Goal: Task Accomplishment & Management: Use online tool/utility

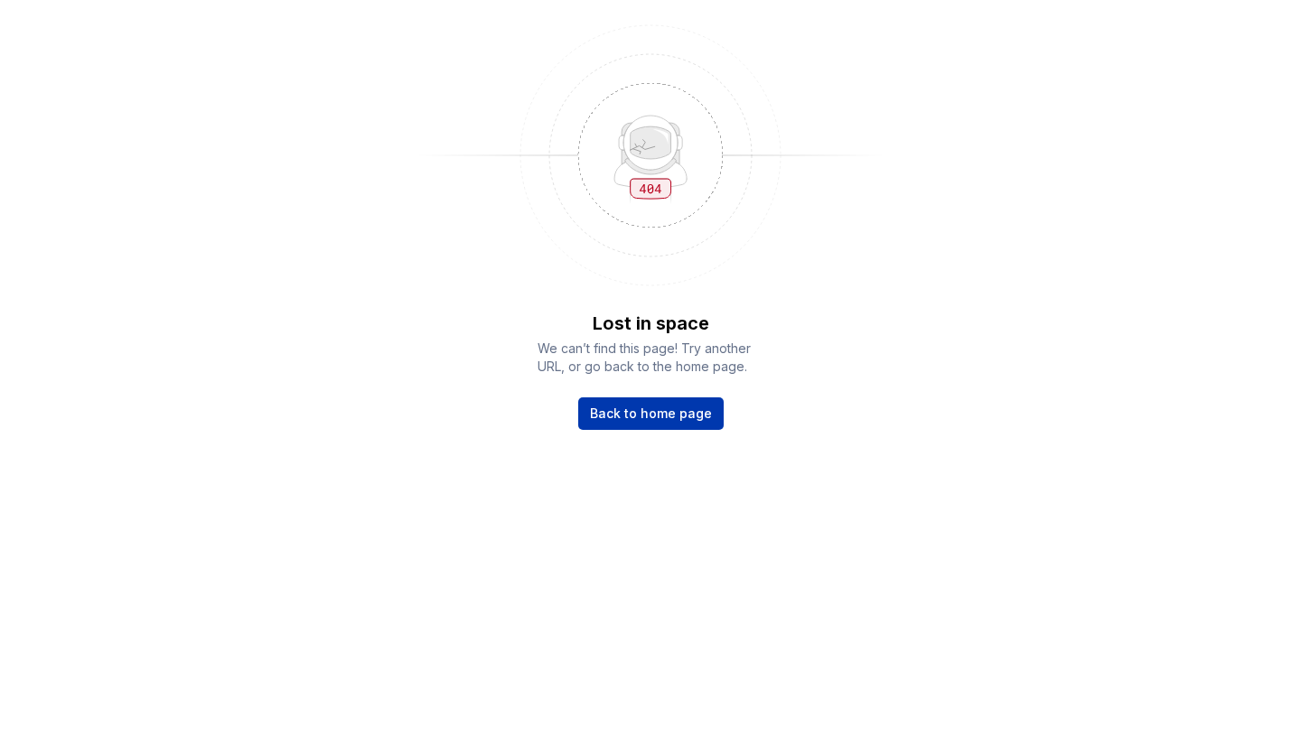
click at [696, 420] on span "Back to home page" at bounding box center [651, 414] width 122 height 18
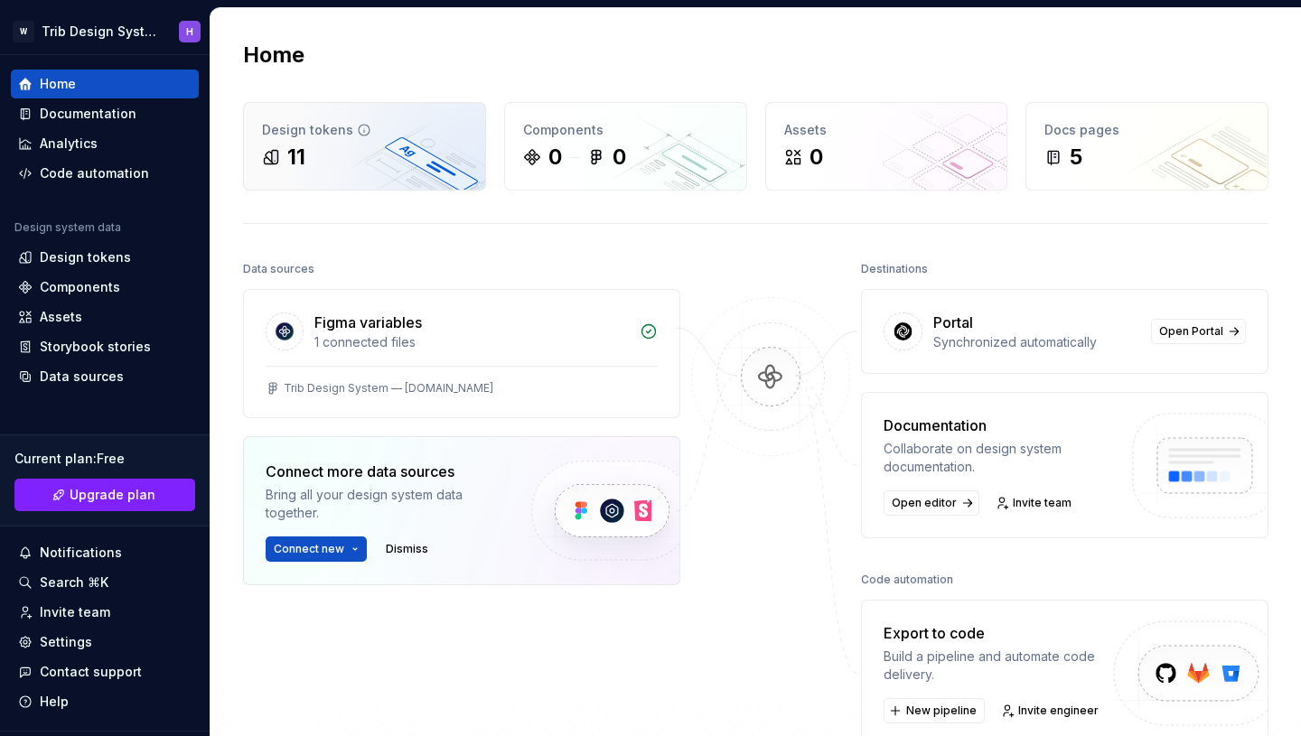
click at [380, 139] on div "Design tokens 11" at bounding box center [364, 146] width 241 height 87
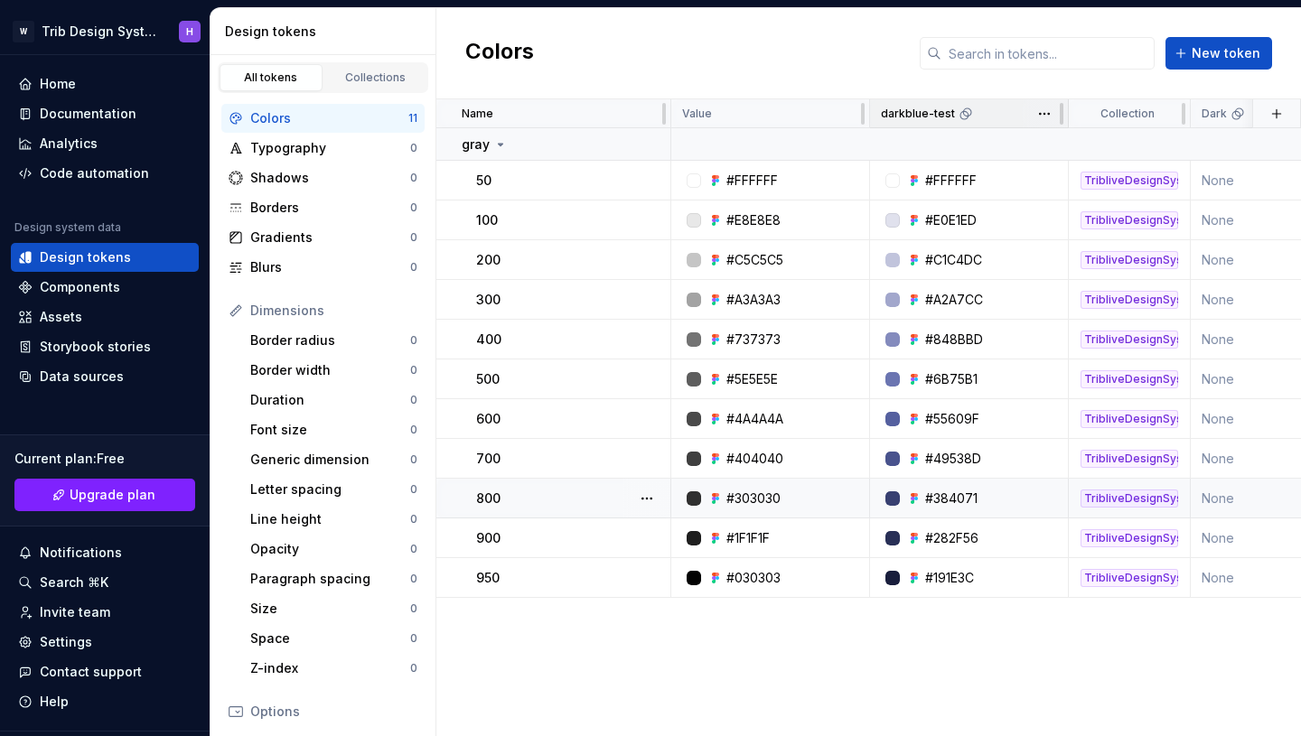
click at [960, 124] on div "darkblue-test" at bounding box center [969, 113] width 199 height 29
click at [1042, 112] on html "W Trib Design System H Home Documentation Analytics Code automation Design syst…" at bounding box center [650, 368] width 1301 height 736
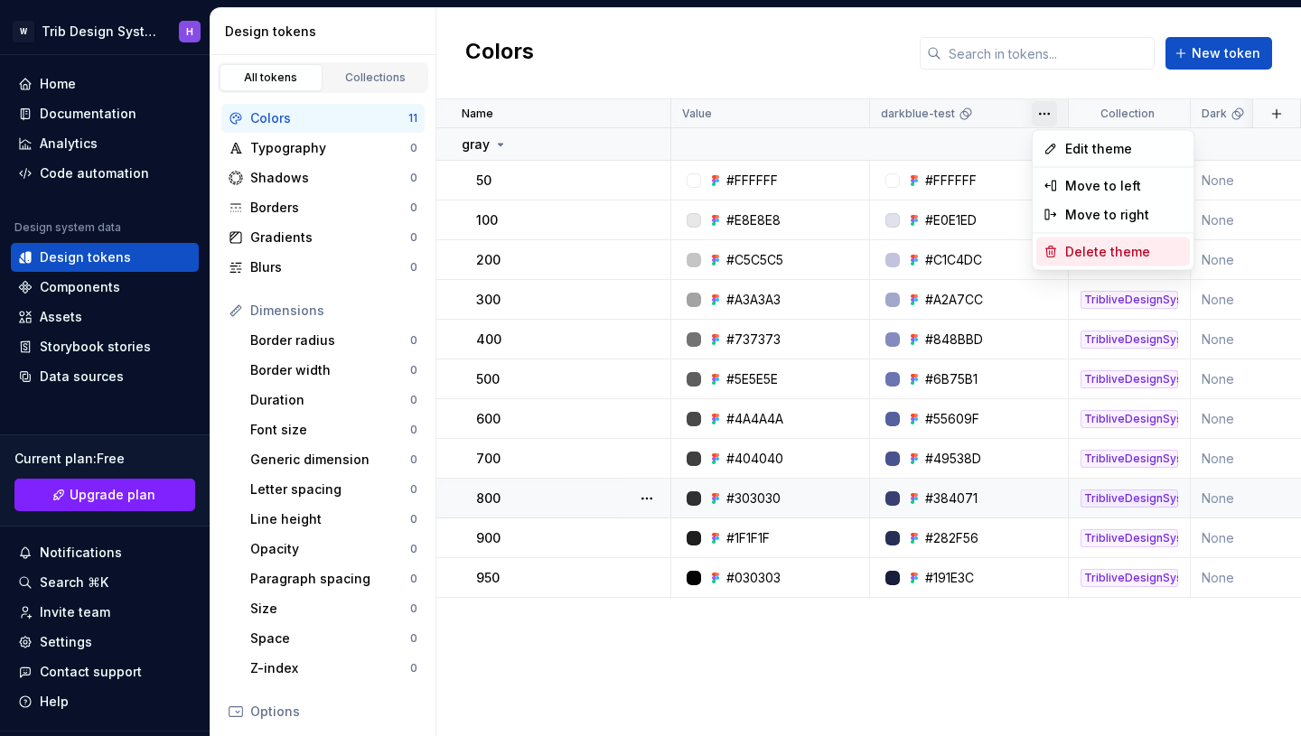
click at [1102, 258] on span "Delete theme" at bounding box center [1123, 252] width 117 height 18
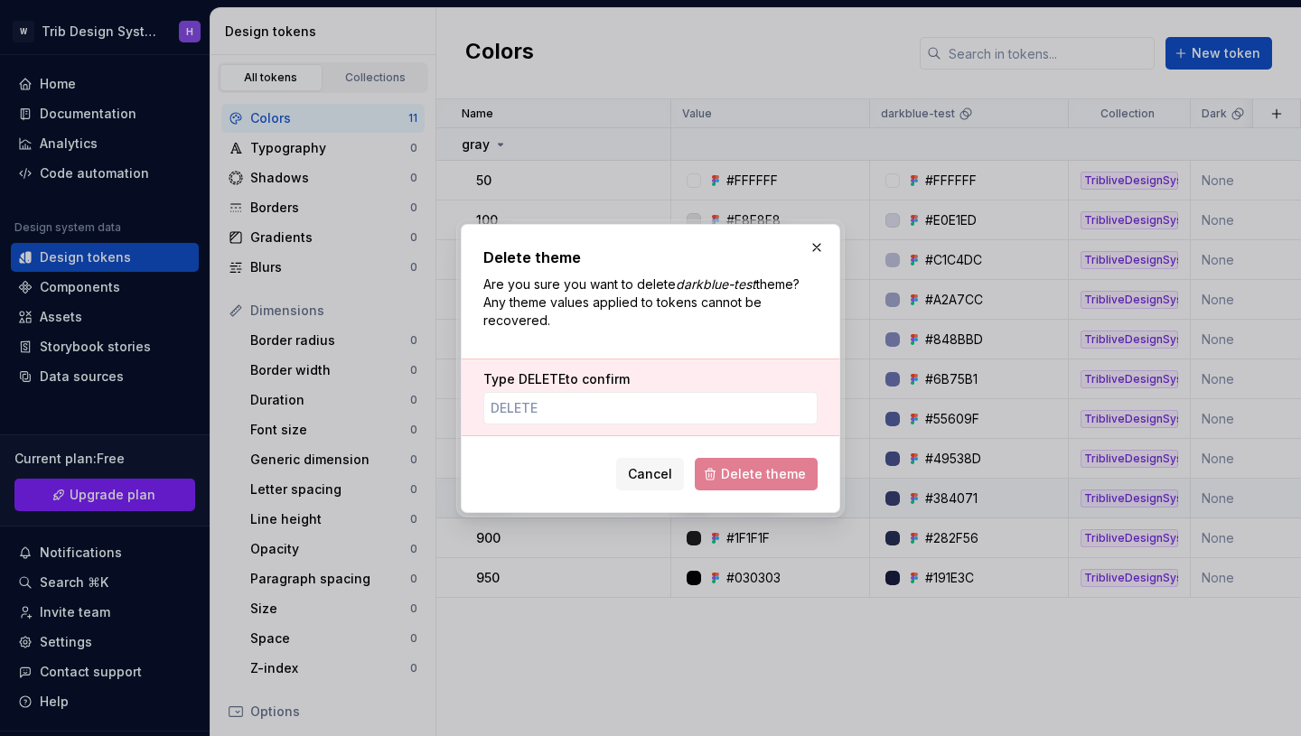
click at [764, 475] on span "Delete theme" at bounding box center [756, 474] width 123 height 33
click at [664, 408] on input "Type DELETE to confirm" at bounding box center [650, 408] width 334 height 33
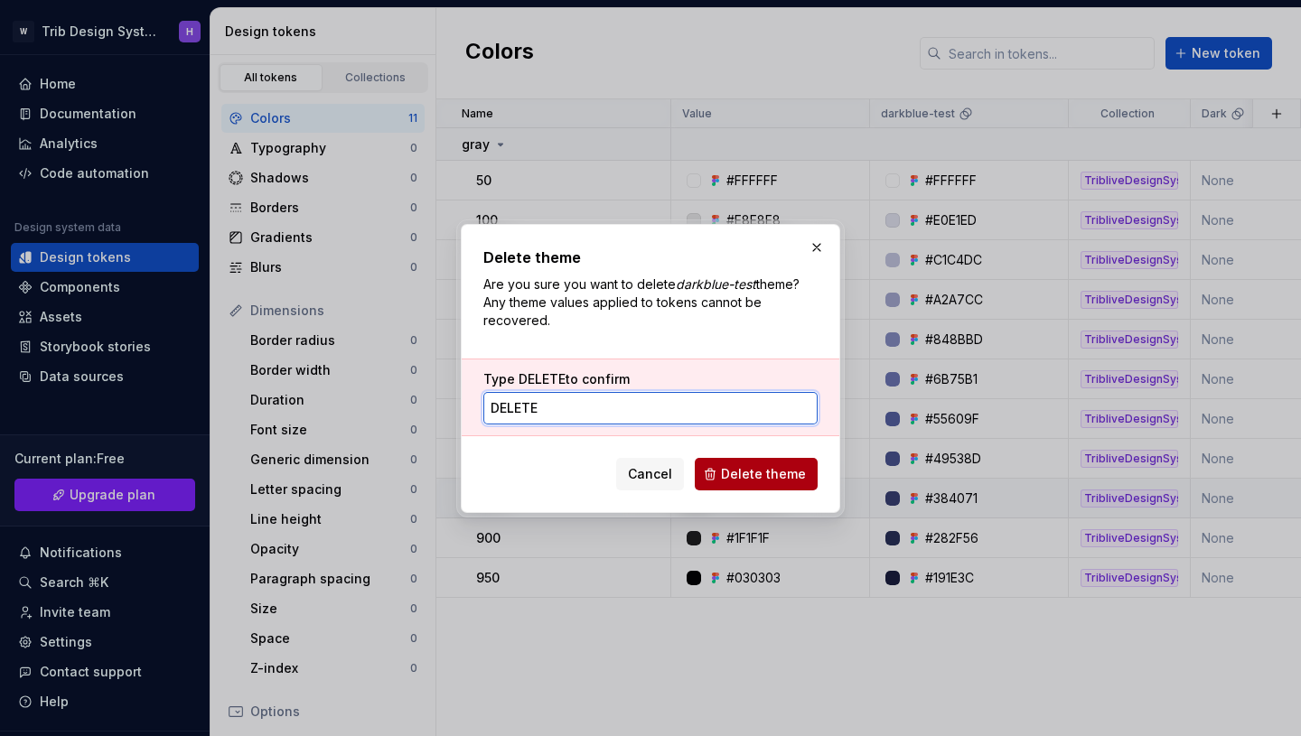
type input "DELETE"
click at [805, 470] on span "Delete theme" at bounding box center [763, 474] width 85 height 18
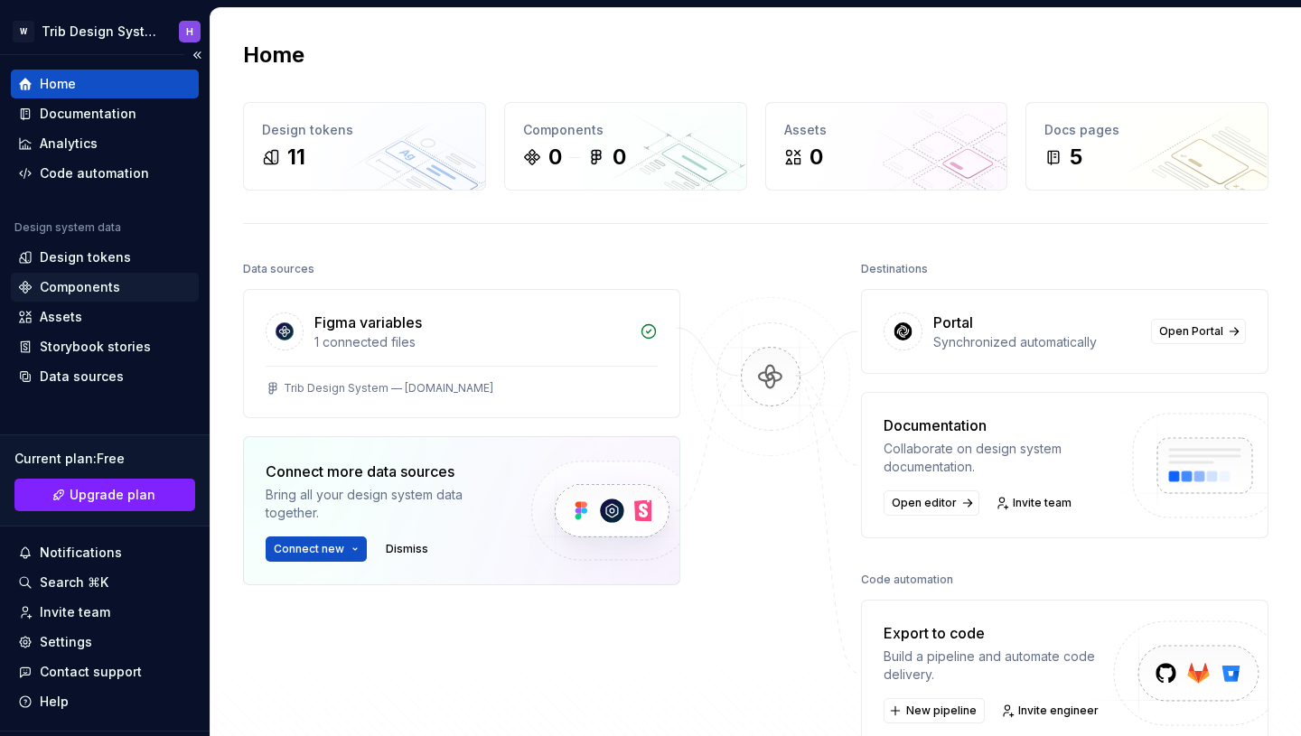
click at [123, 276] on div "Components" at bounding box center [105, 287] width 188 height 29
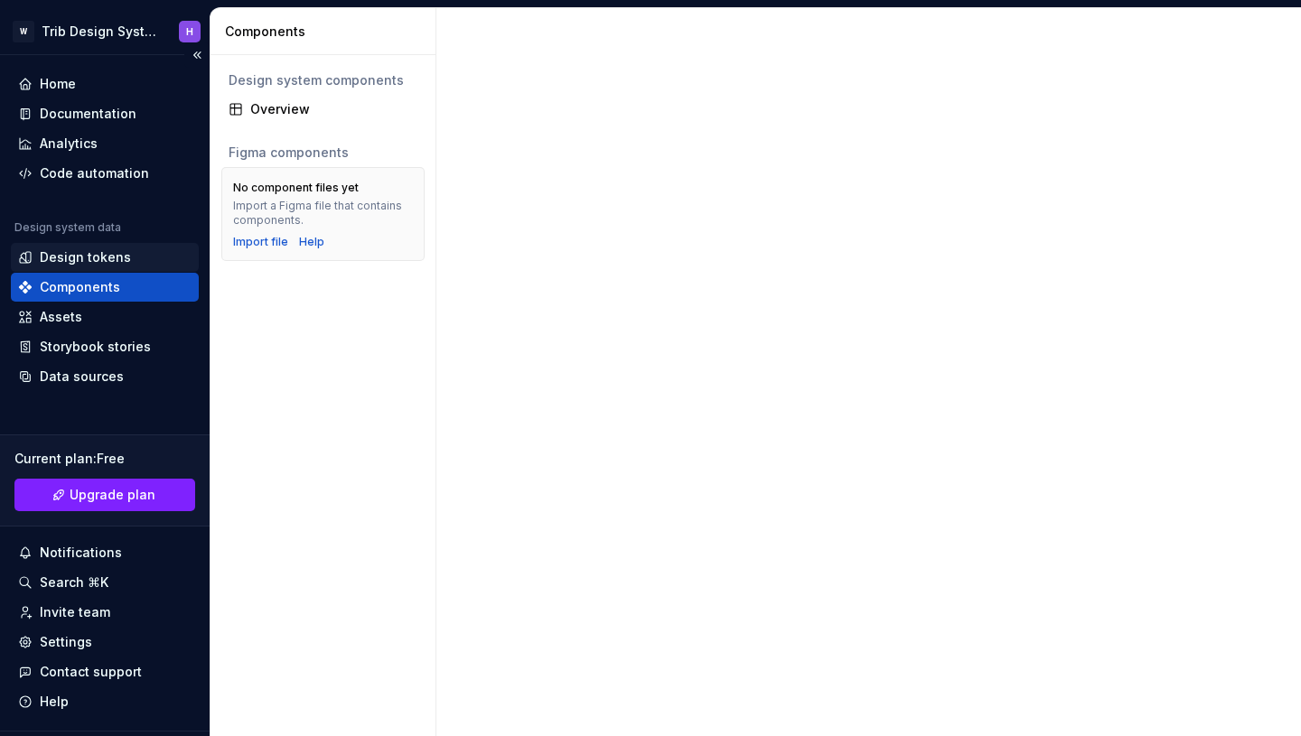
click at [127, 256] on div "Design tokens" at bounding box center [104, 257] width 173 height 18
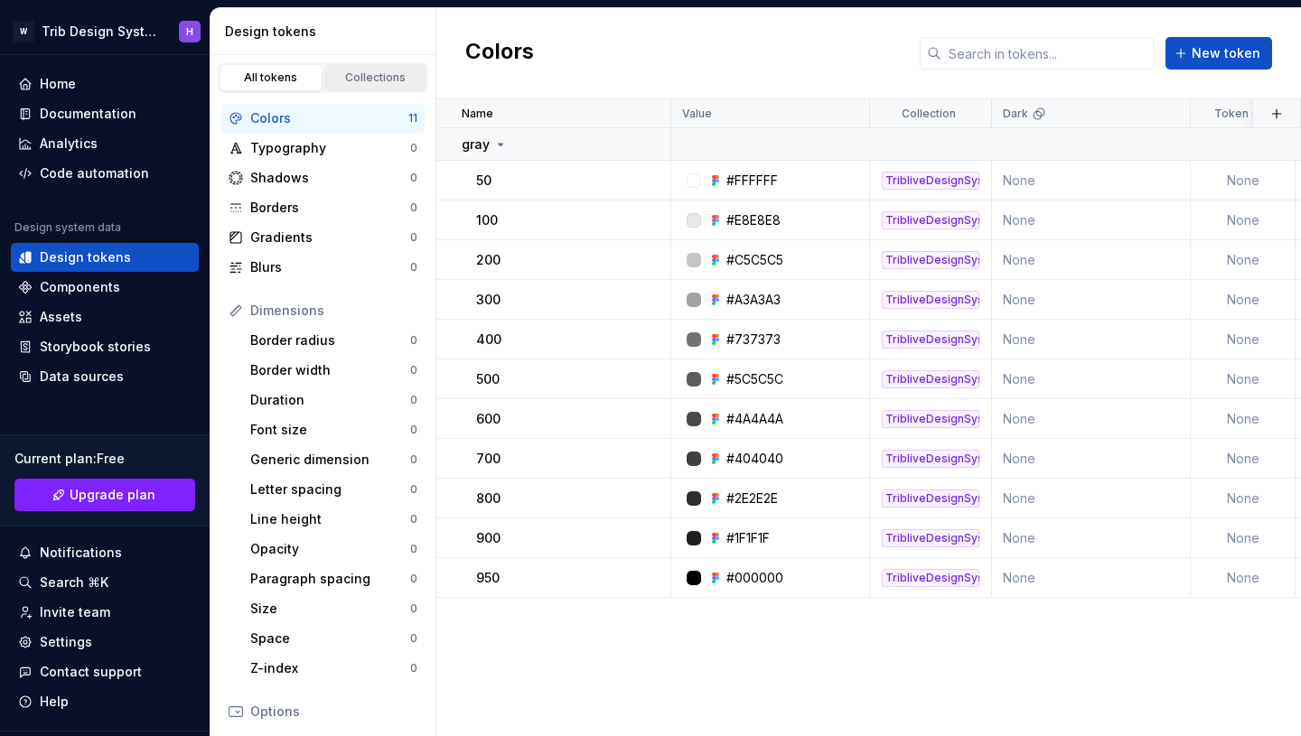
click at [377, 67] on link "Collections" at bounding box center [375, 77] width 103 height 27
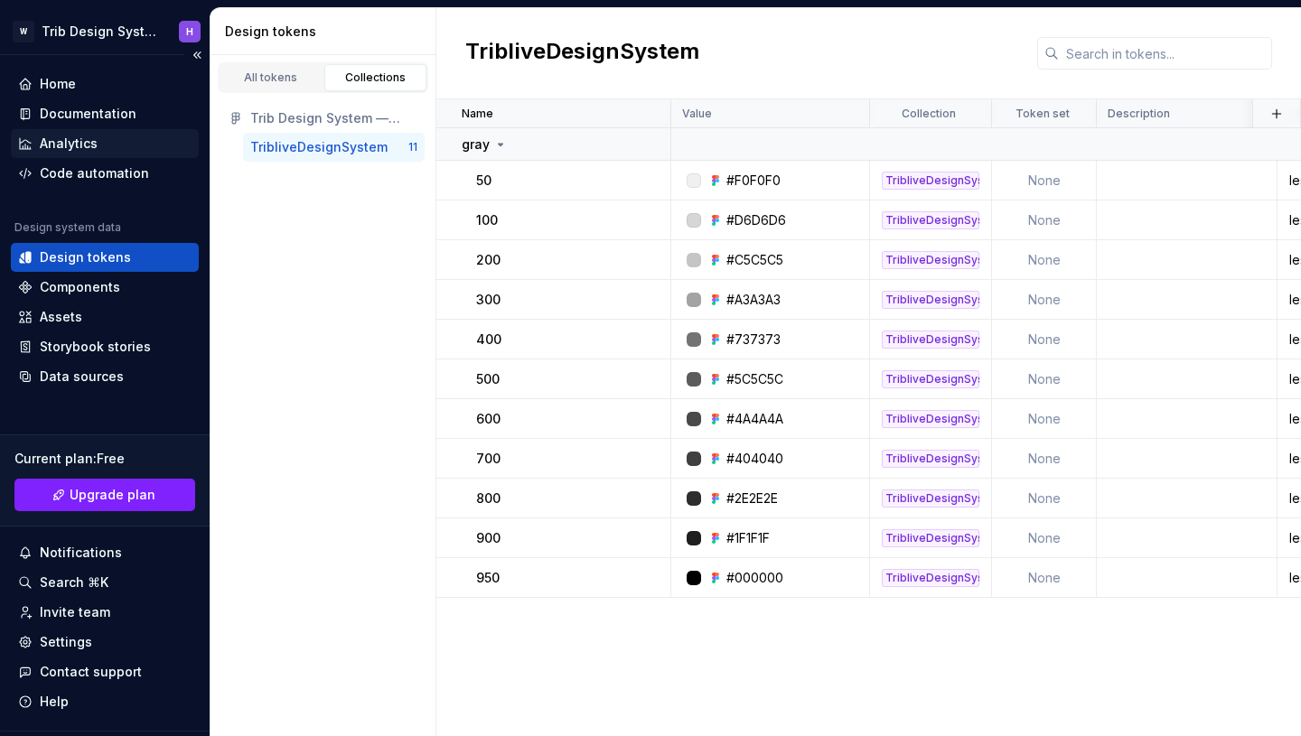
click at [136, 152] on div "Analytics" at bounding box center [104, 144] width 173 height 18
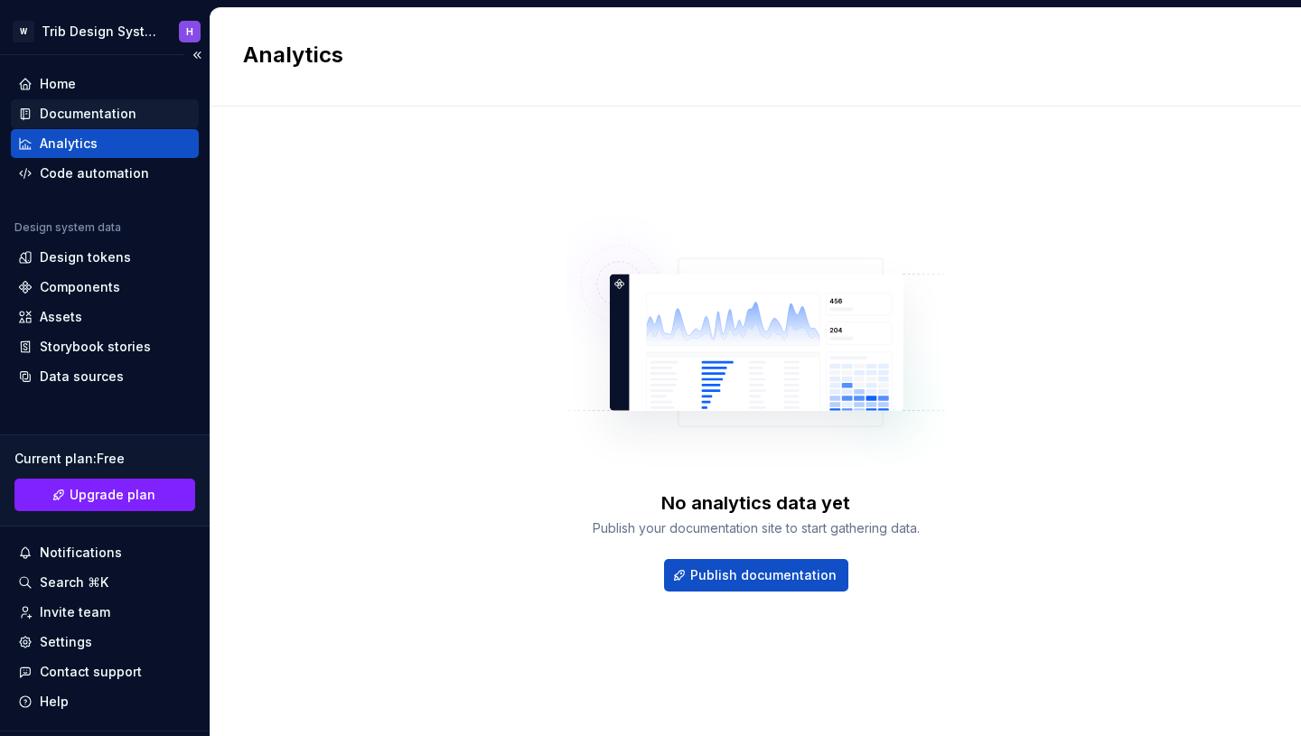
click at [108, 117] on div "Documentation" at bounding box center [88, 114] width 97 height 18
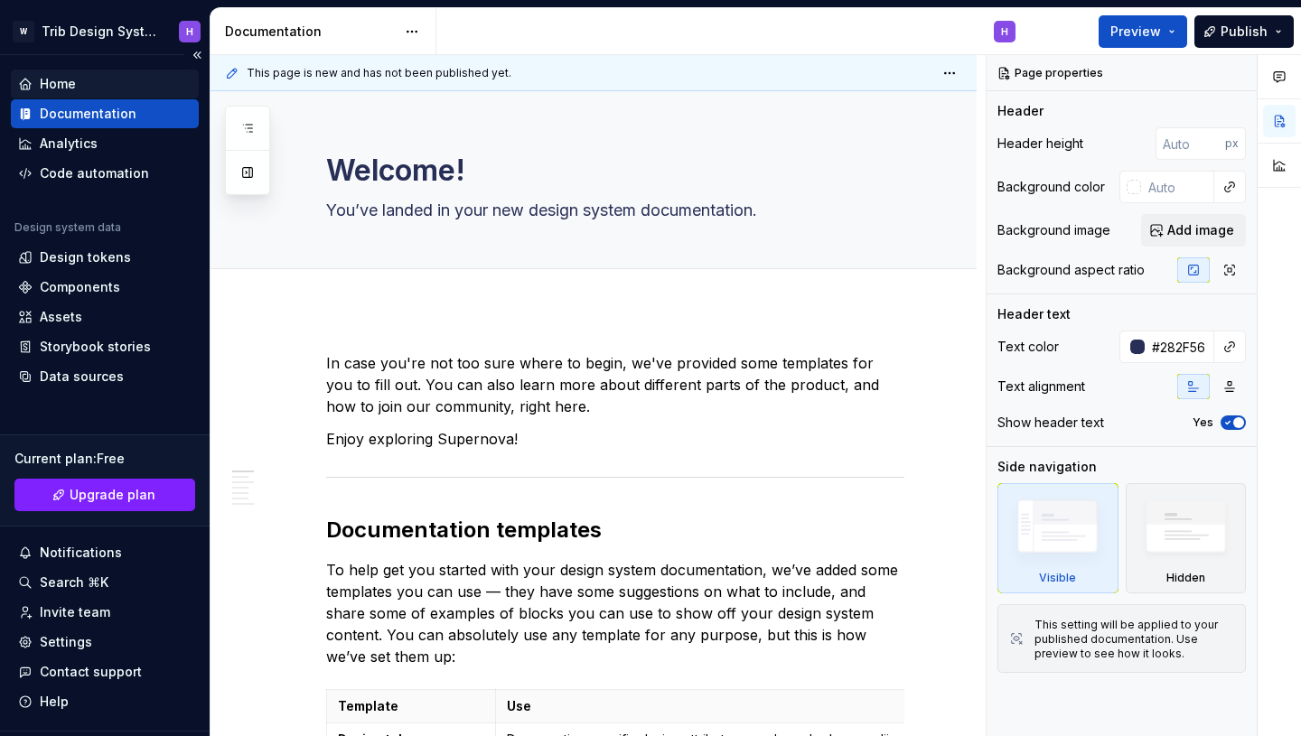
click at [19, 76] on div "Home" at bounding box center [104, 84] width 173 height 18
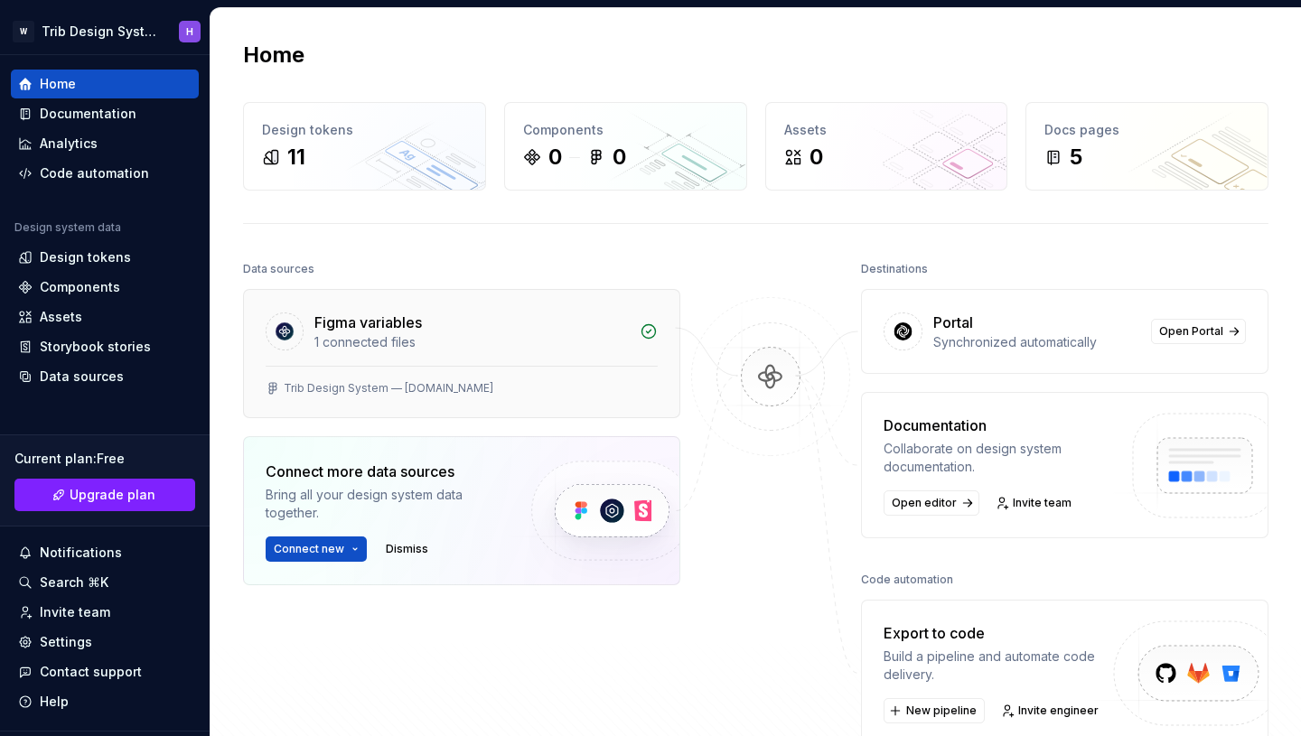
scroll to position [45, 0]
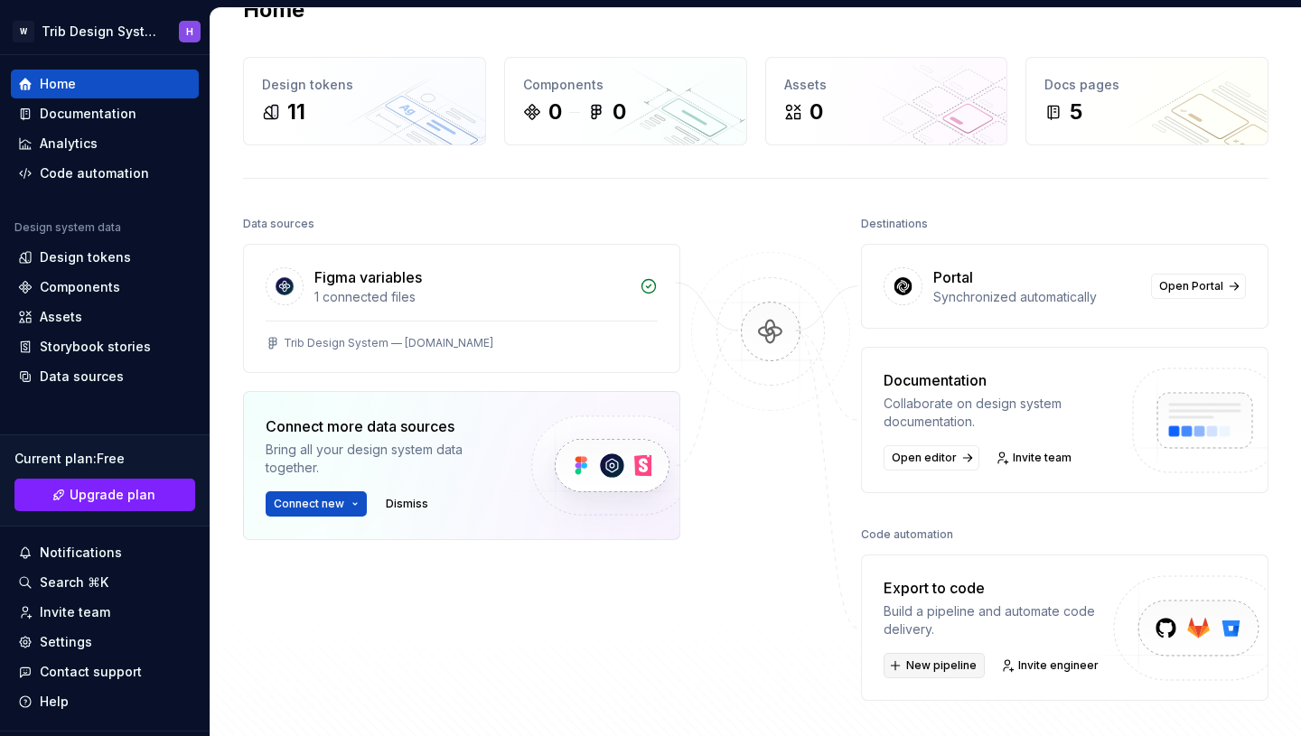
click at [951, 666] on span "New pipeline" at bounding box center [941, 666] width 70 height 14
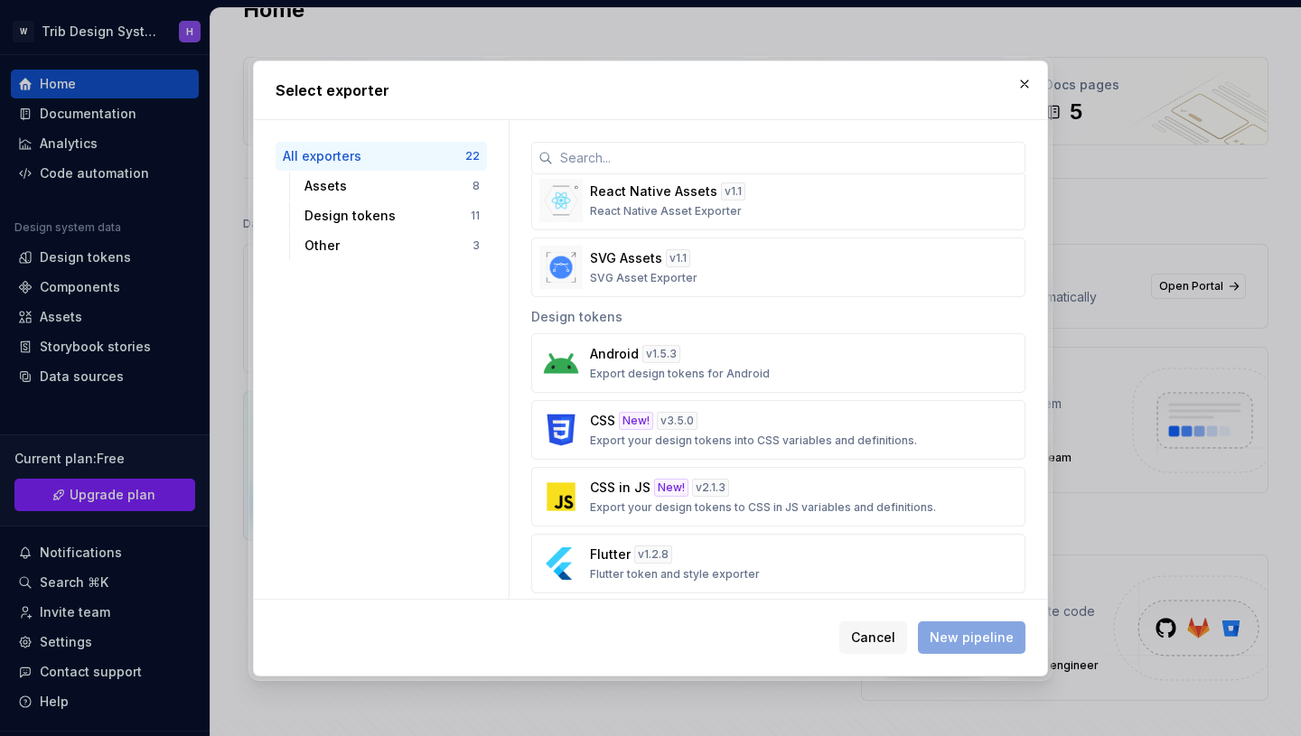
scroll to position [447, 0]
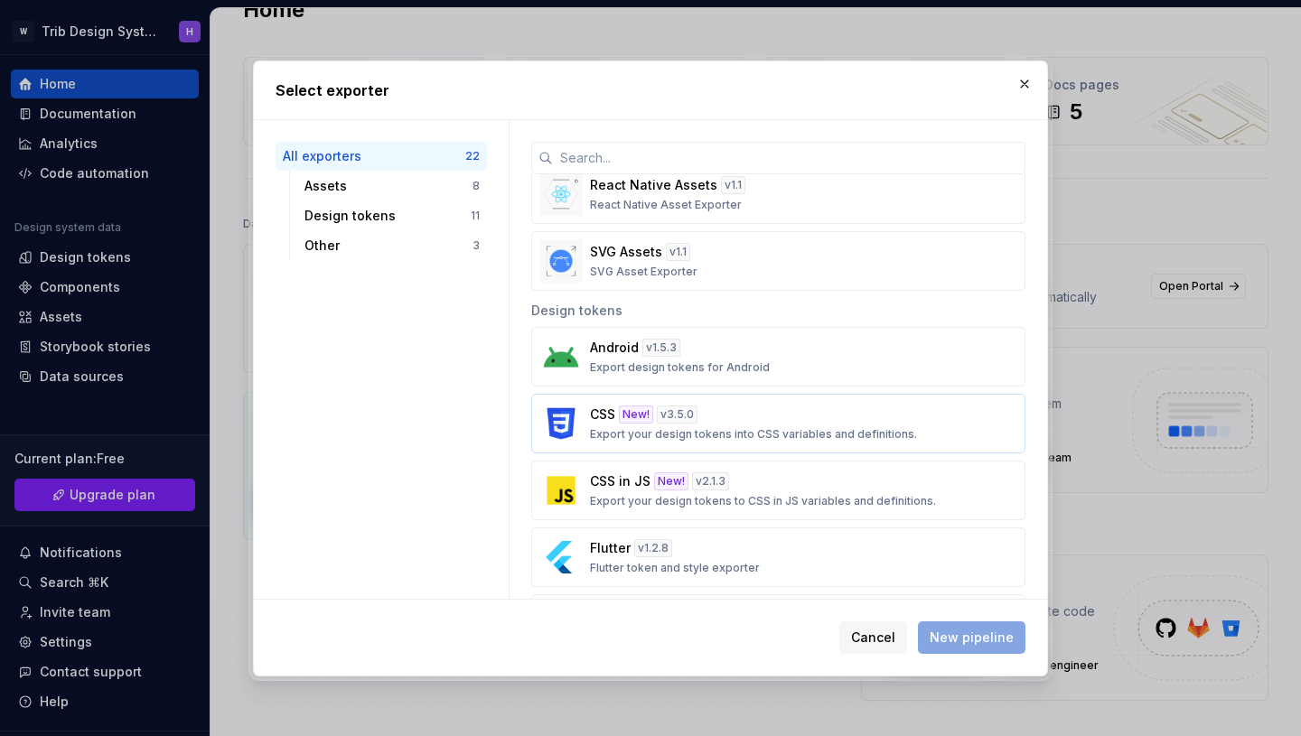
click at [794, 428] on p "Export your design tokens into CSS variables and definitions." at bounding box center [753, 434] width 327 height 14
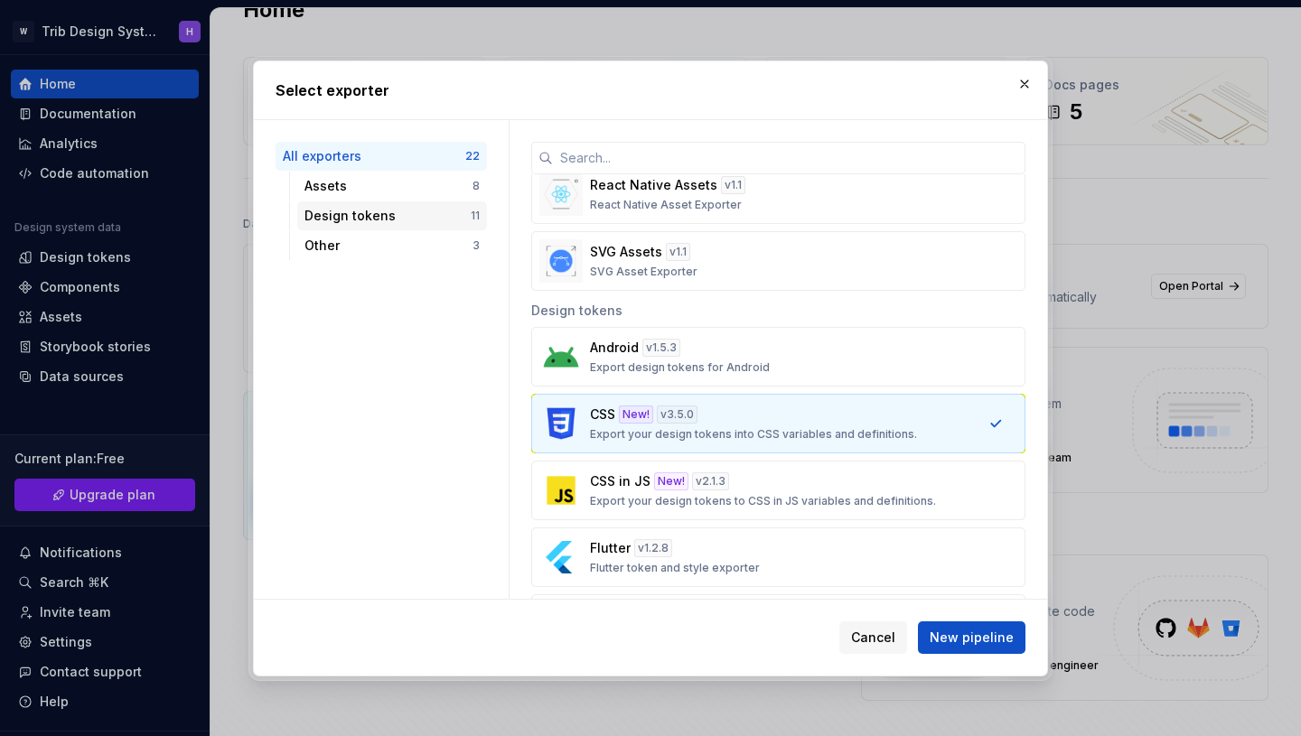
click at [427, 220] on div "Design tokens" at bounding box center [388, 216] width 166 height 18
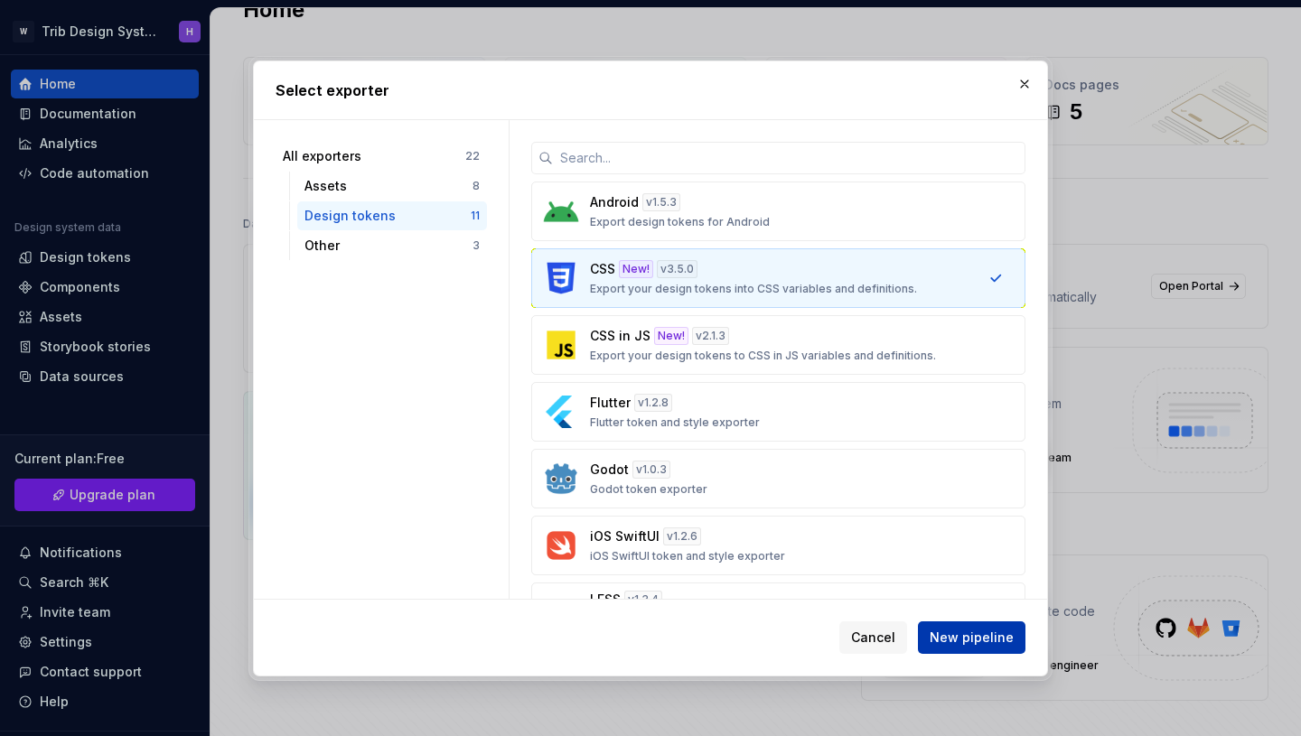
click at [1004, 640] on span "New pipeline" at bounding box center [972, 638] width 84 height 18
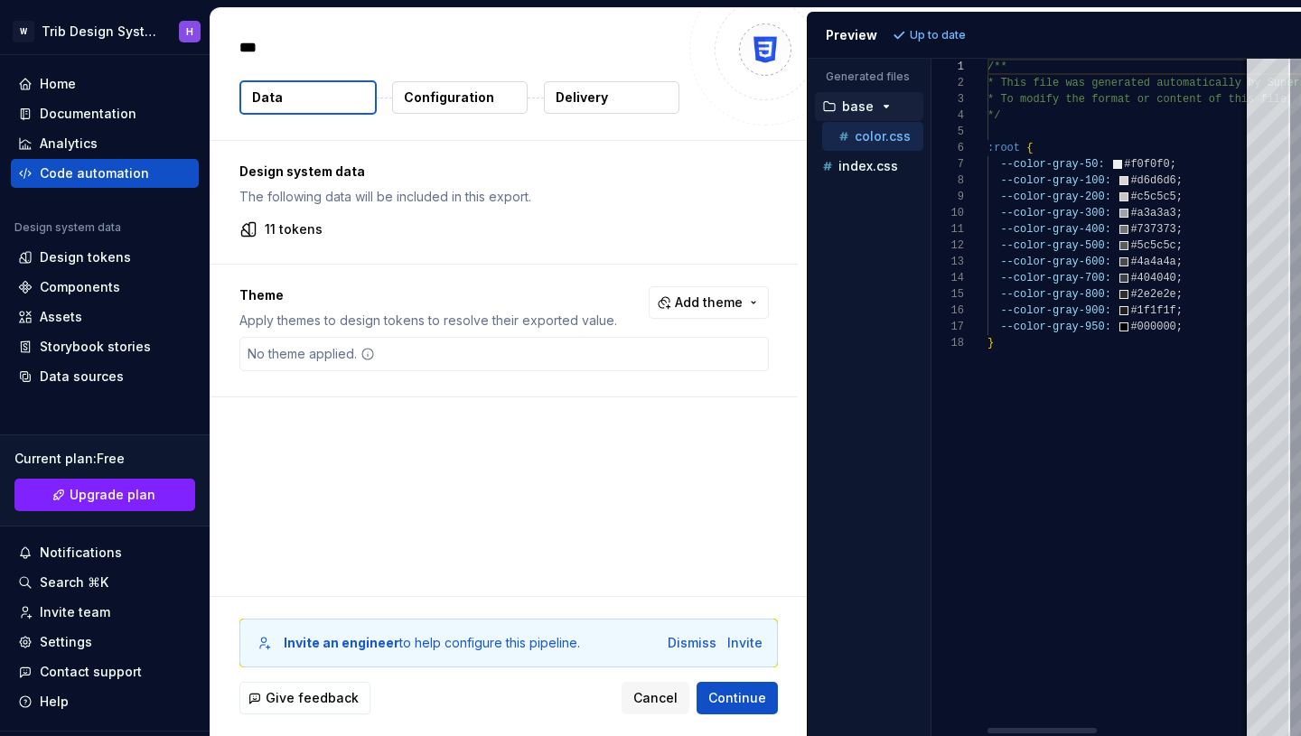
type textarea "*"
click at [874, 167] on p "index.css" at bounding box center [869, 166] width 60 height 14
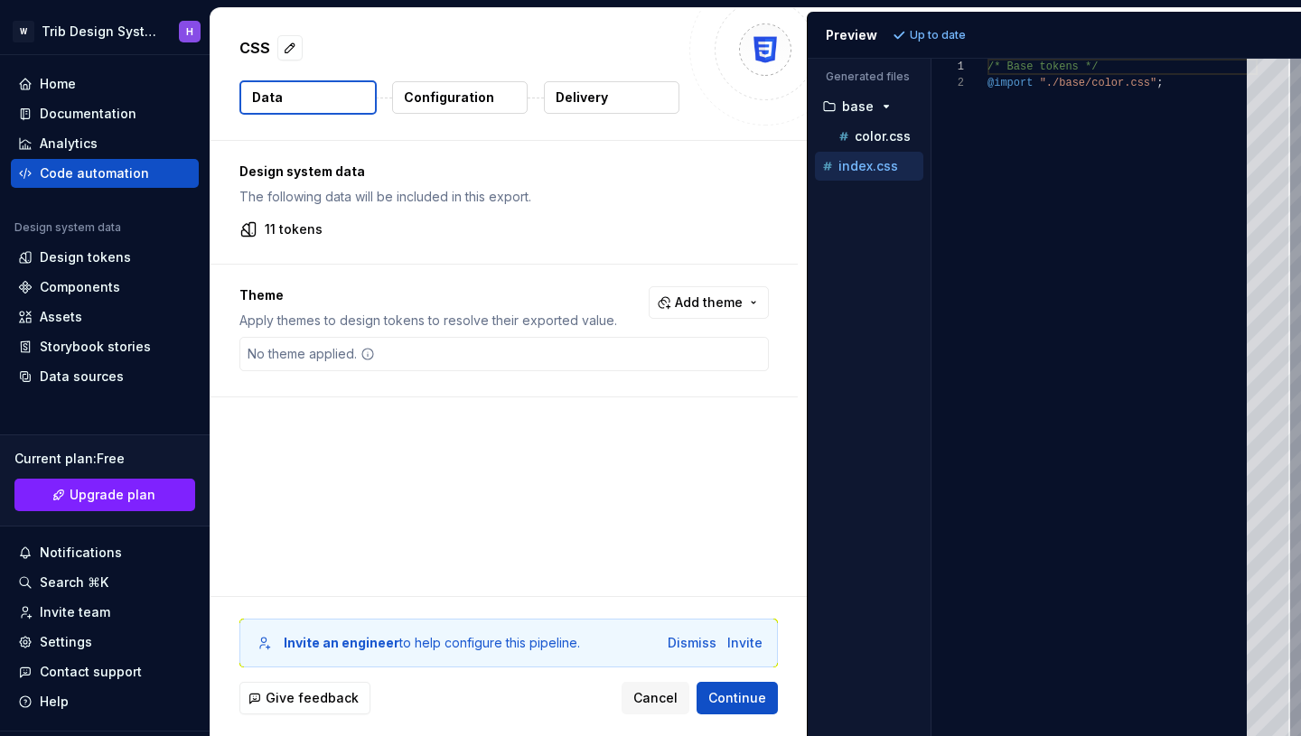
scroll to position [16, 0]
click at [867, 141] on p "color.css" at bounding box center [883, 136] width 56 height 14
type textarea "**********"
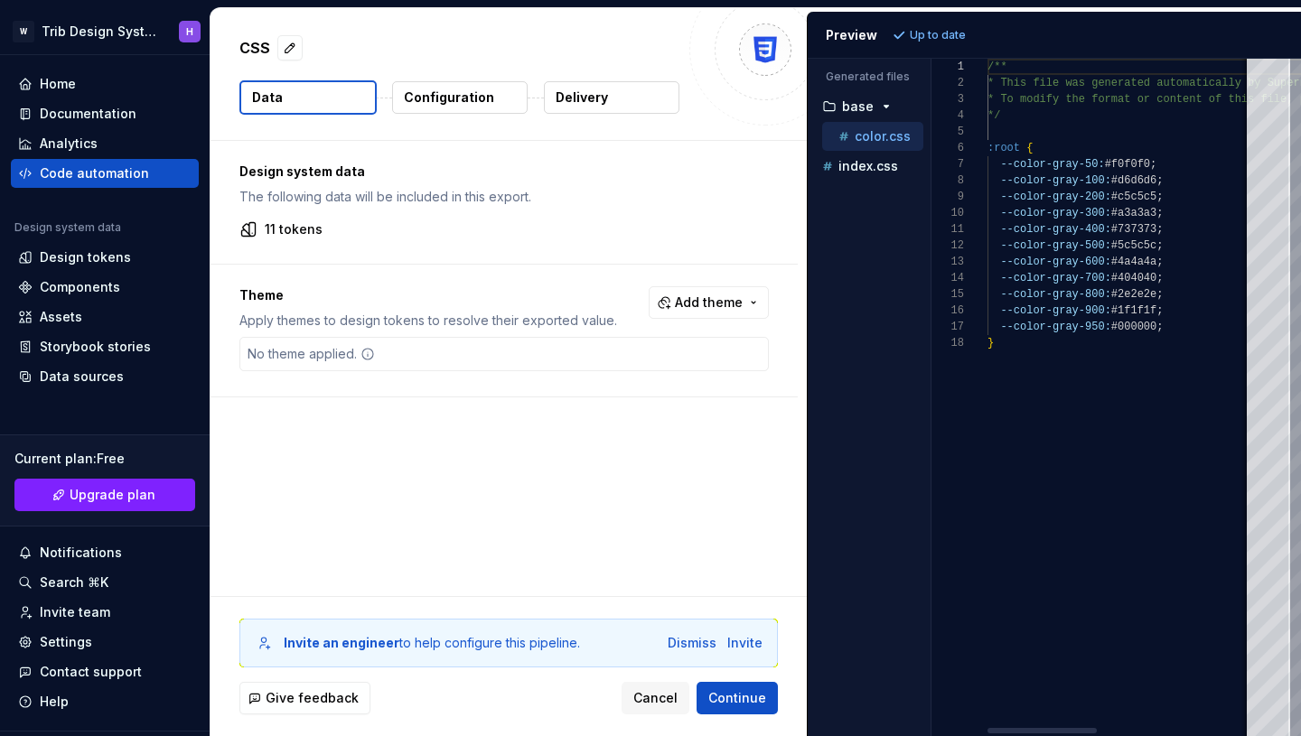
scroll to position [163, 0]
click at [447, 81] on button "Configuration" at bounding box center [460, 97] width 136 height 33
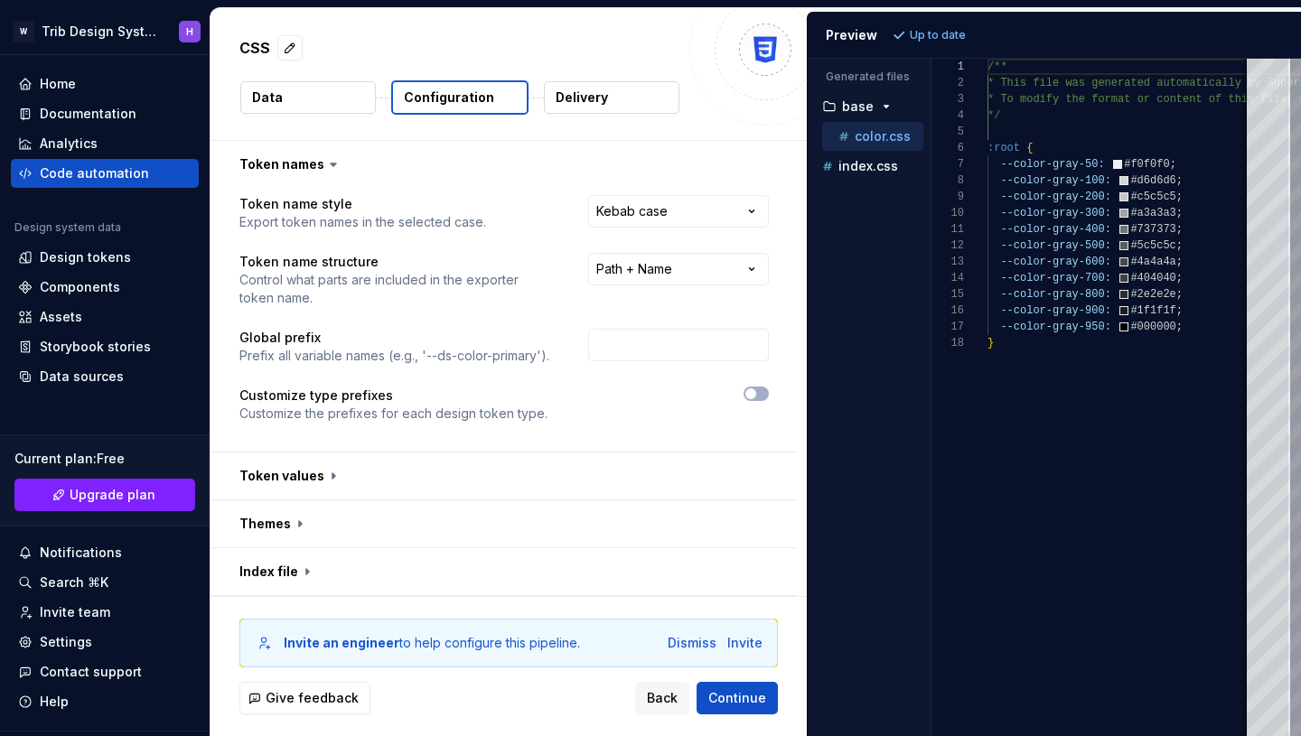
click at [481, 102] on p "Configuration" at bounding box center [449, 98] width 90 height 18
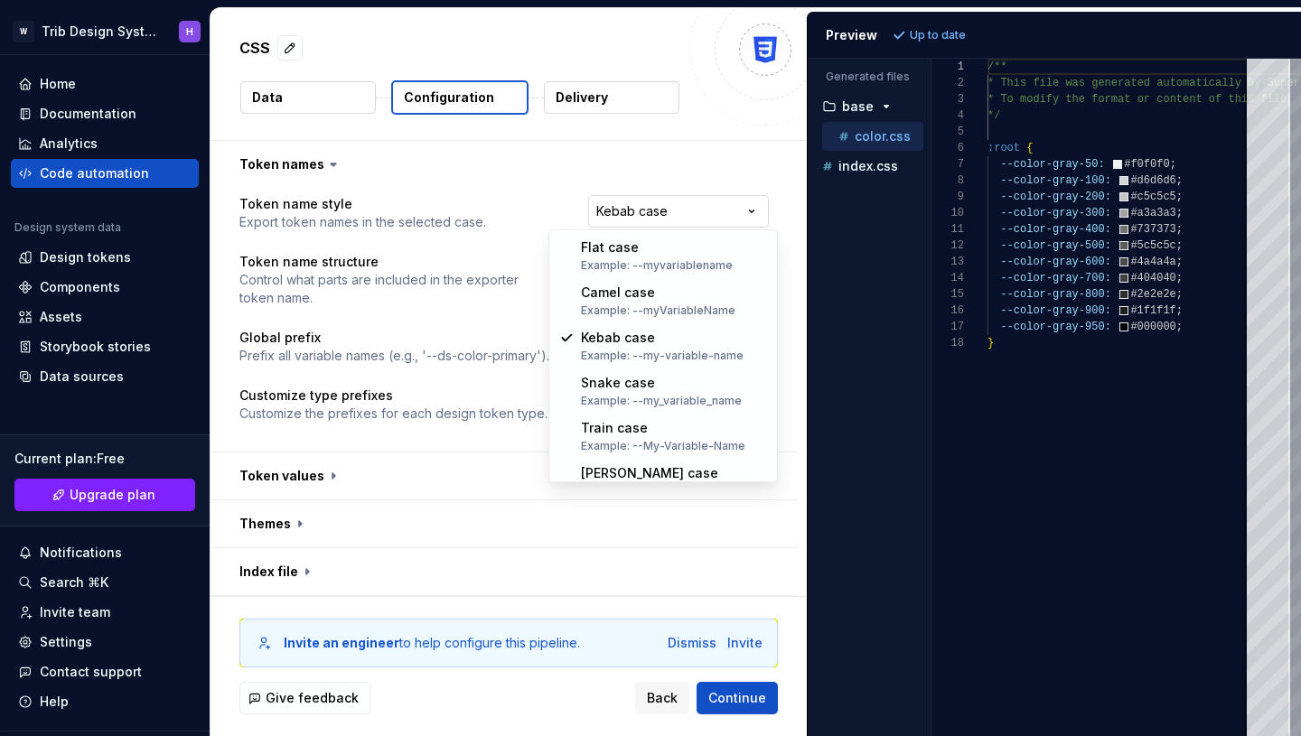
click at [665, 201] on html "**********" at bounding box center [650, 368] width 1301 height 736
select select "*********"
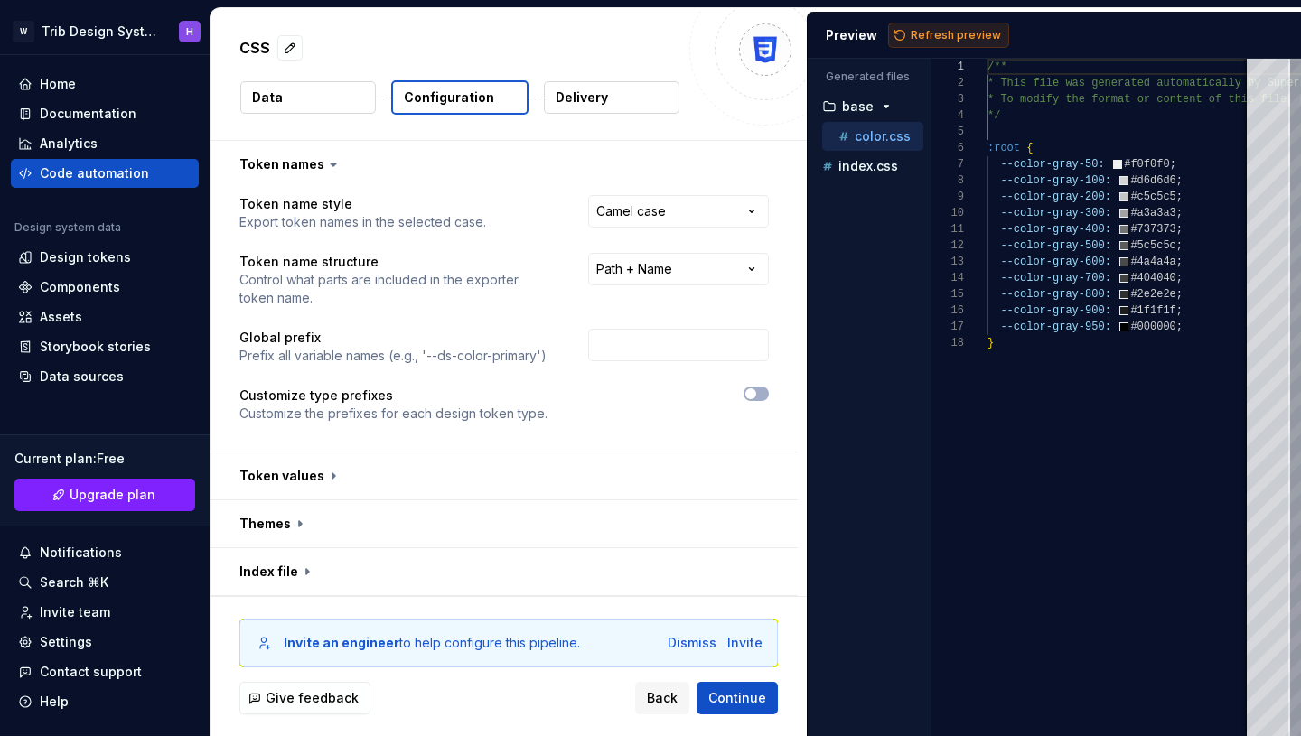
click at [938, 45] on button "Refresh preview" at bounding box center [948, 35] width 121 height 25
type textarea "**********"
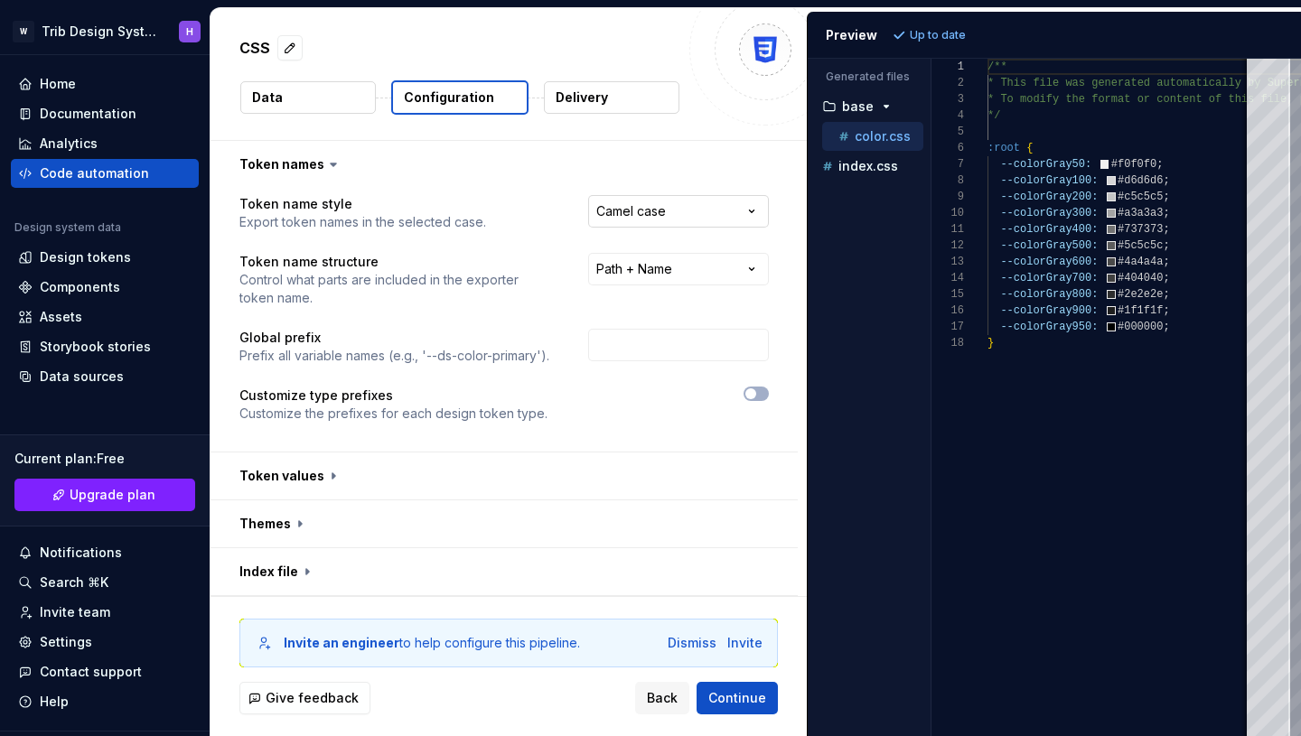
click at [744, 202] on html "**********" at bounding box center [650, 368] width 1301 height 736
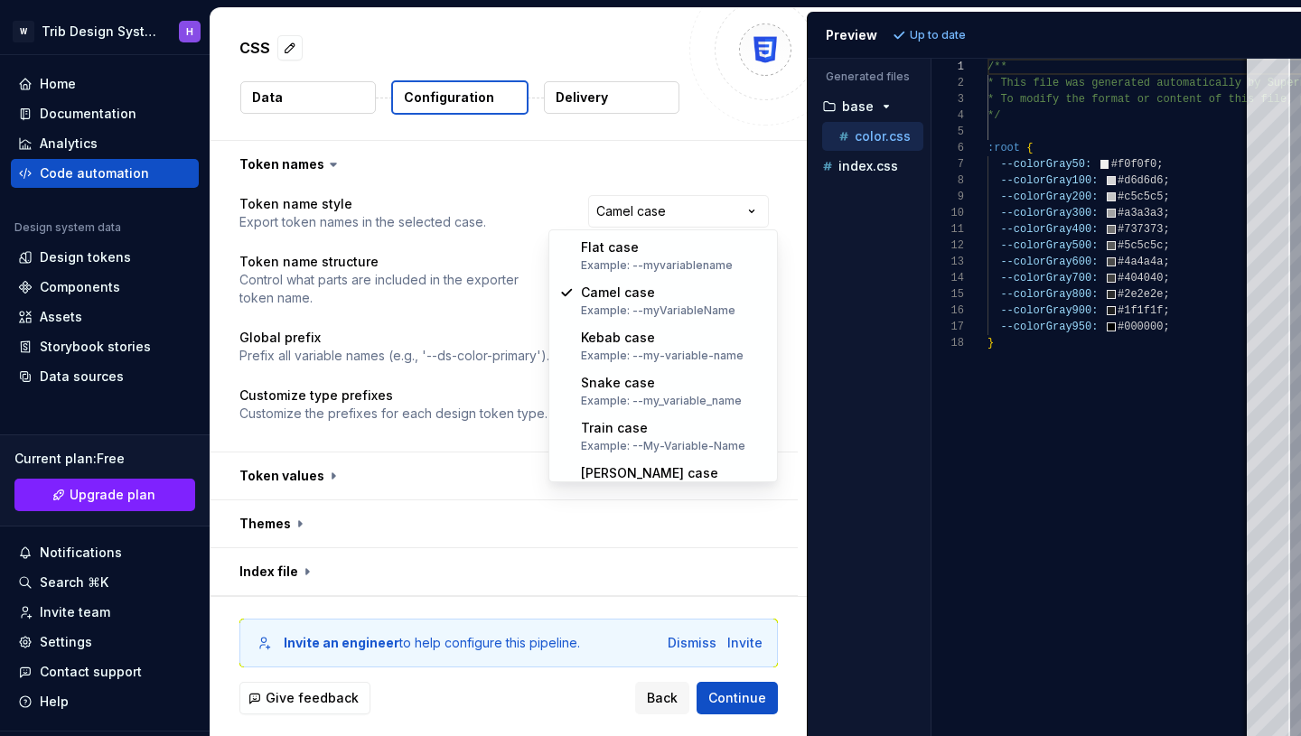
select select "********"
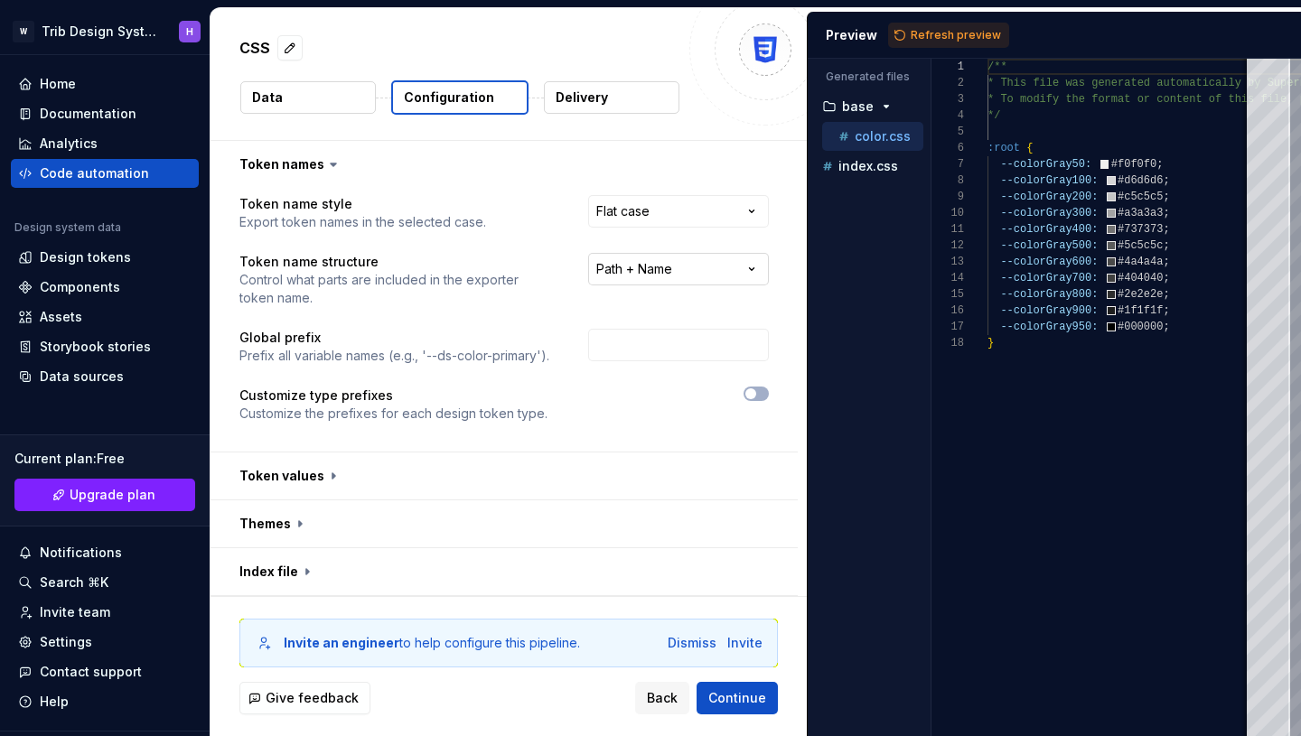
click at [695, 279] on html "**********" at bounding box center [650, 368] width 1301 height 736
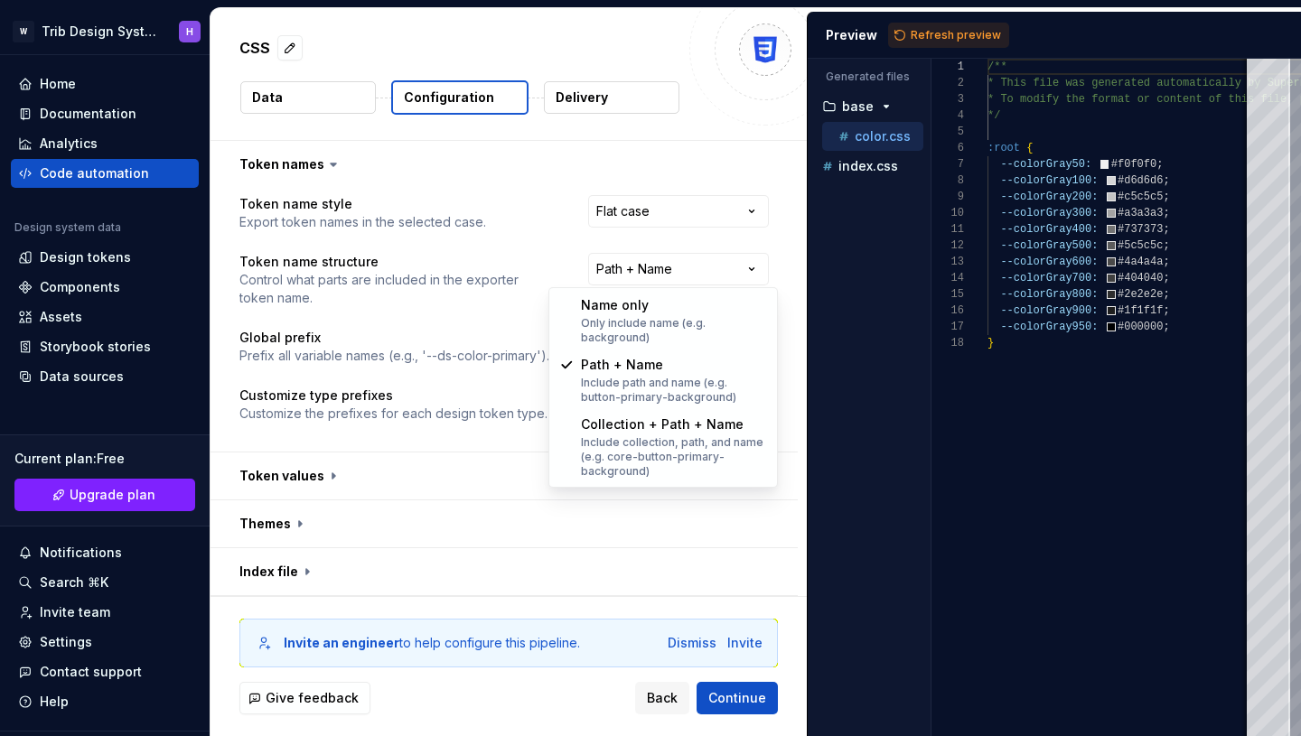
select select "********"
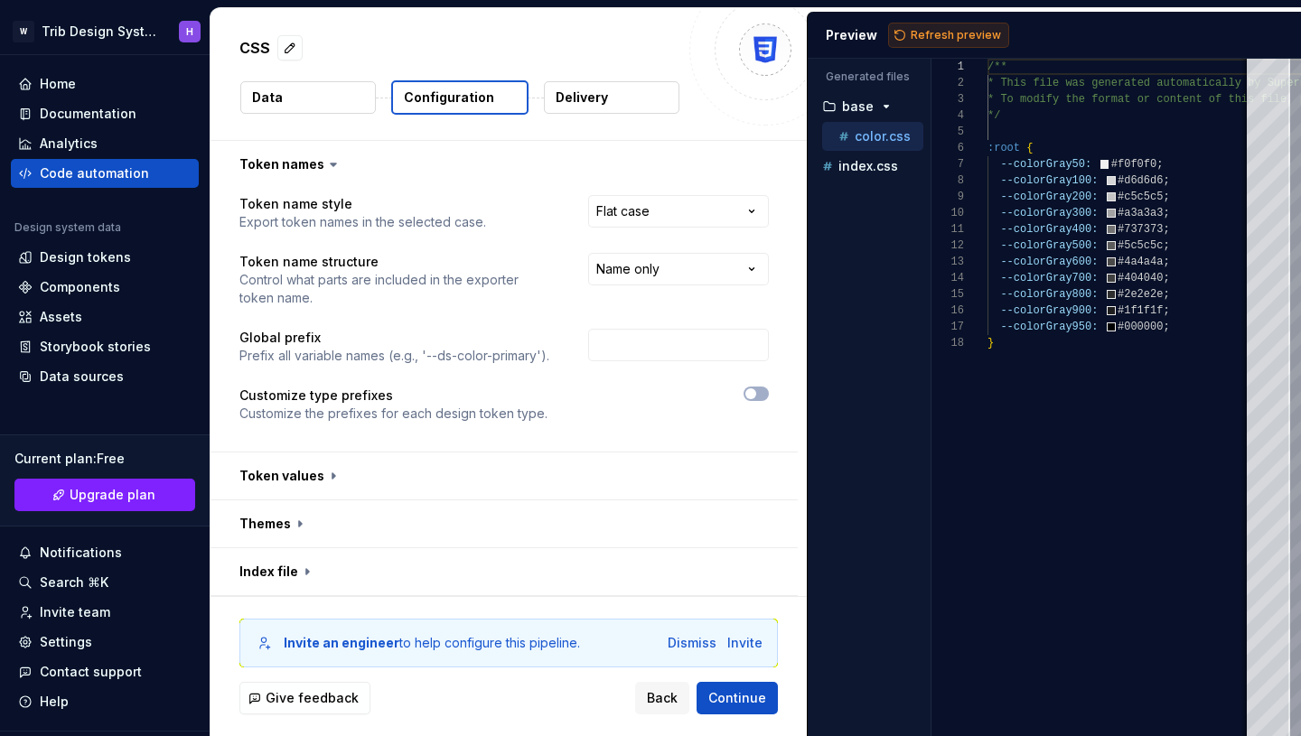
click at [947, 32] on span "Refresh preview" at bounding box center [956, 35] width 90 height 14
type textarea "**********"
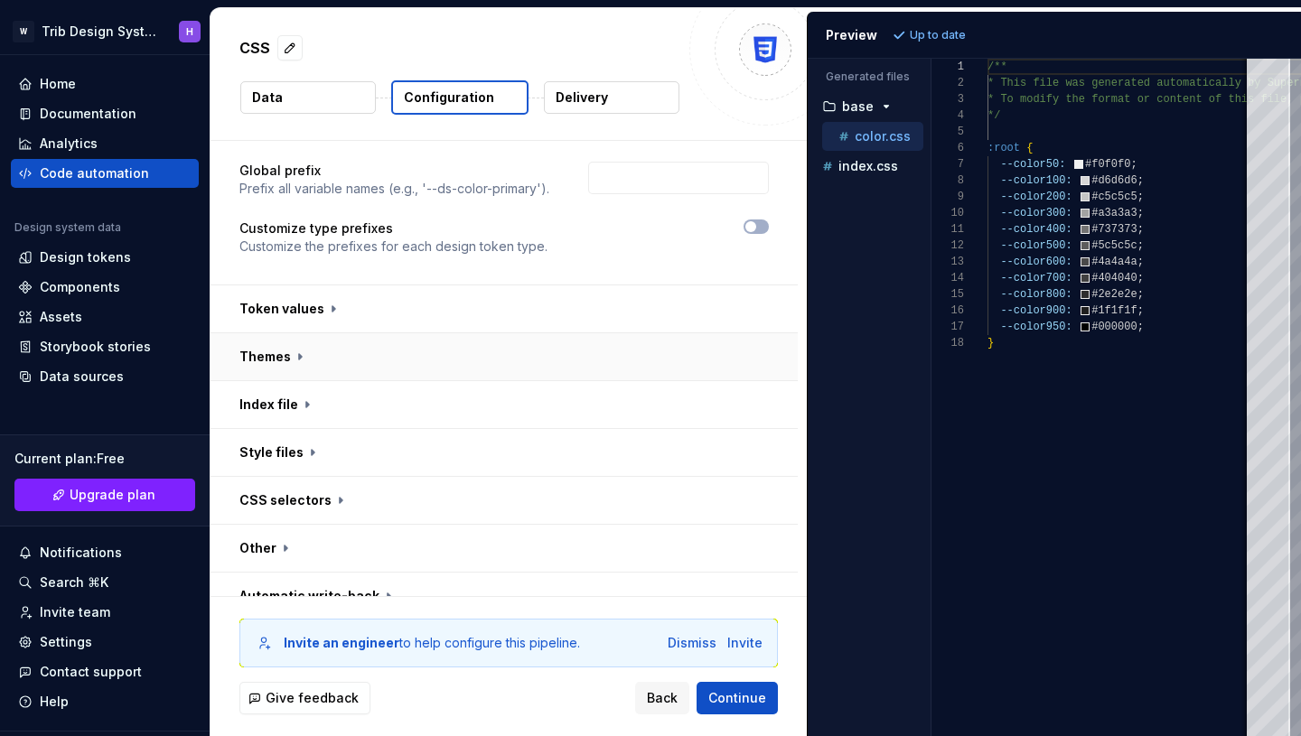
scroll to position [192, 0]
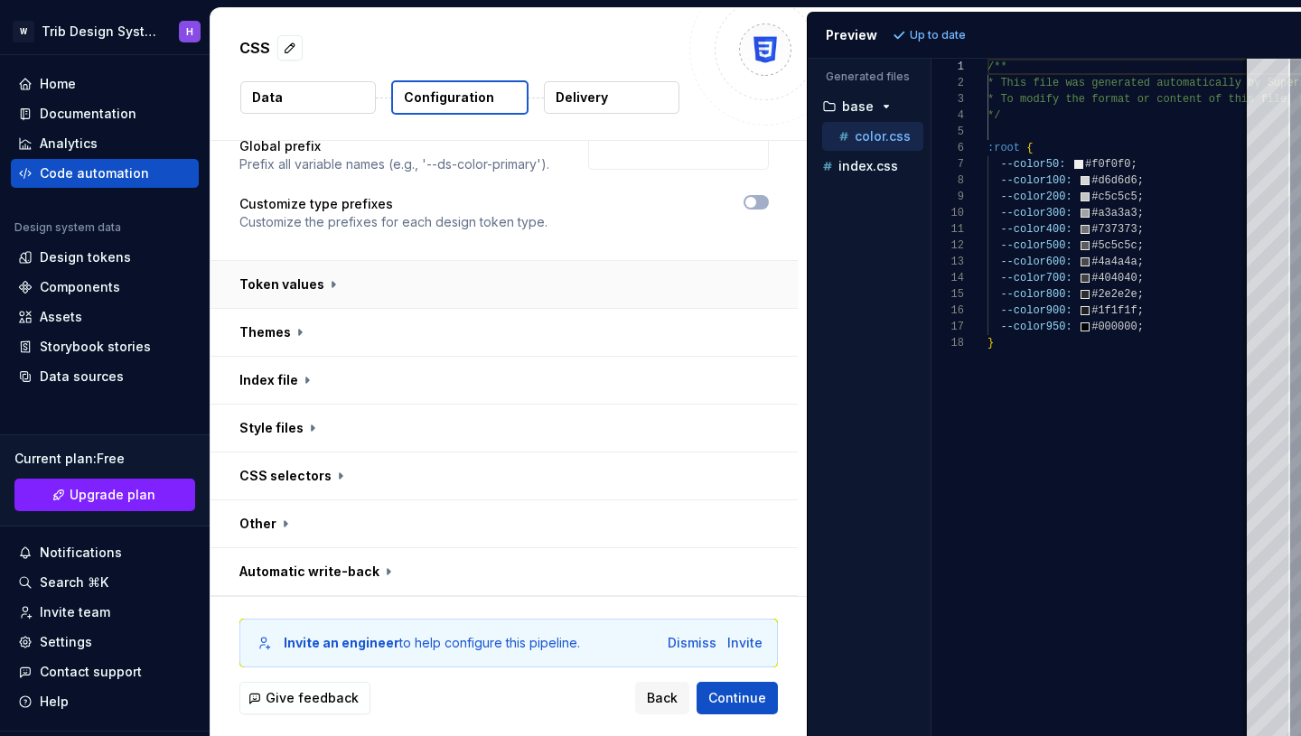
click at [327, 293] on button "button" at bounding box center [504, 284] width 587 height 47
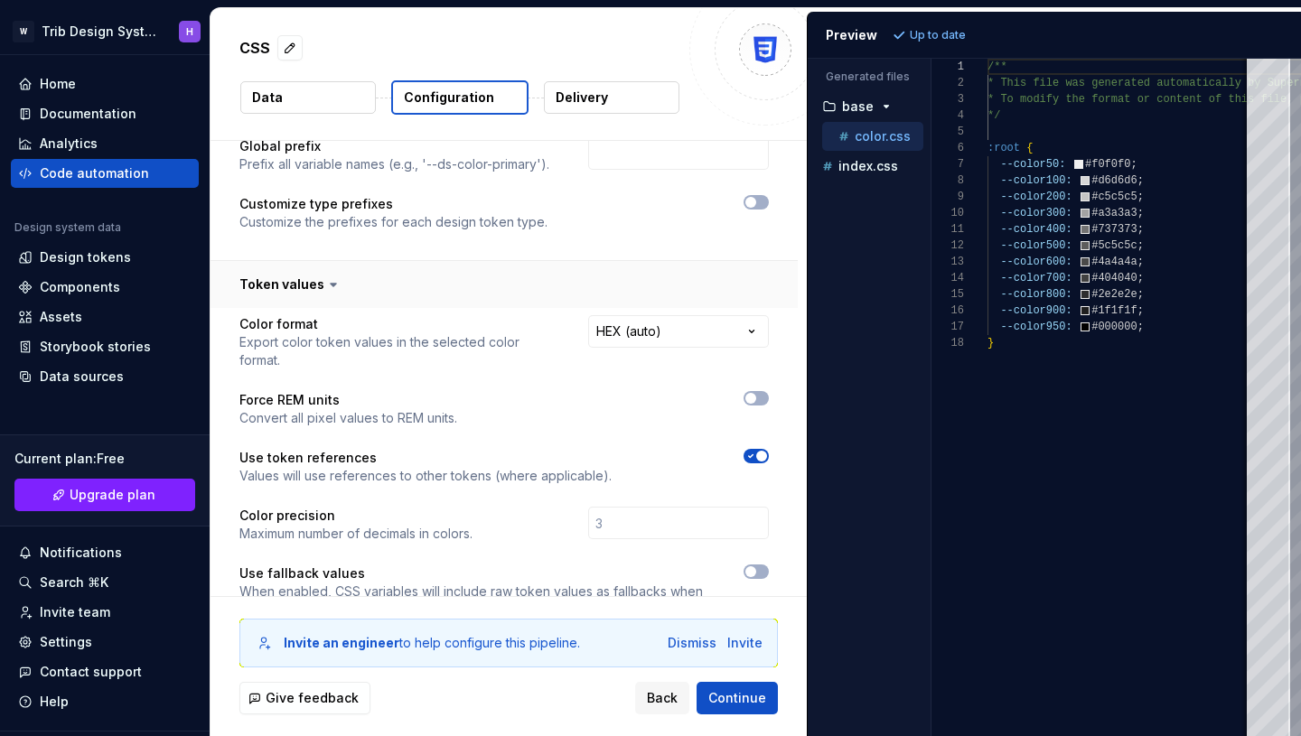
click at [327, 293] on icon at bounding box center [333, 285] width 18 height 18
click at [326, 282] on icon at bounding box center [333, 285] width 18 height 18
click at [326, 288] on icon at bounding box center [333, 285] width 18 height 18
click at [667, 690] on span "Back" at bounding box center [662, 698] width 31 height 18
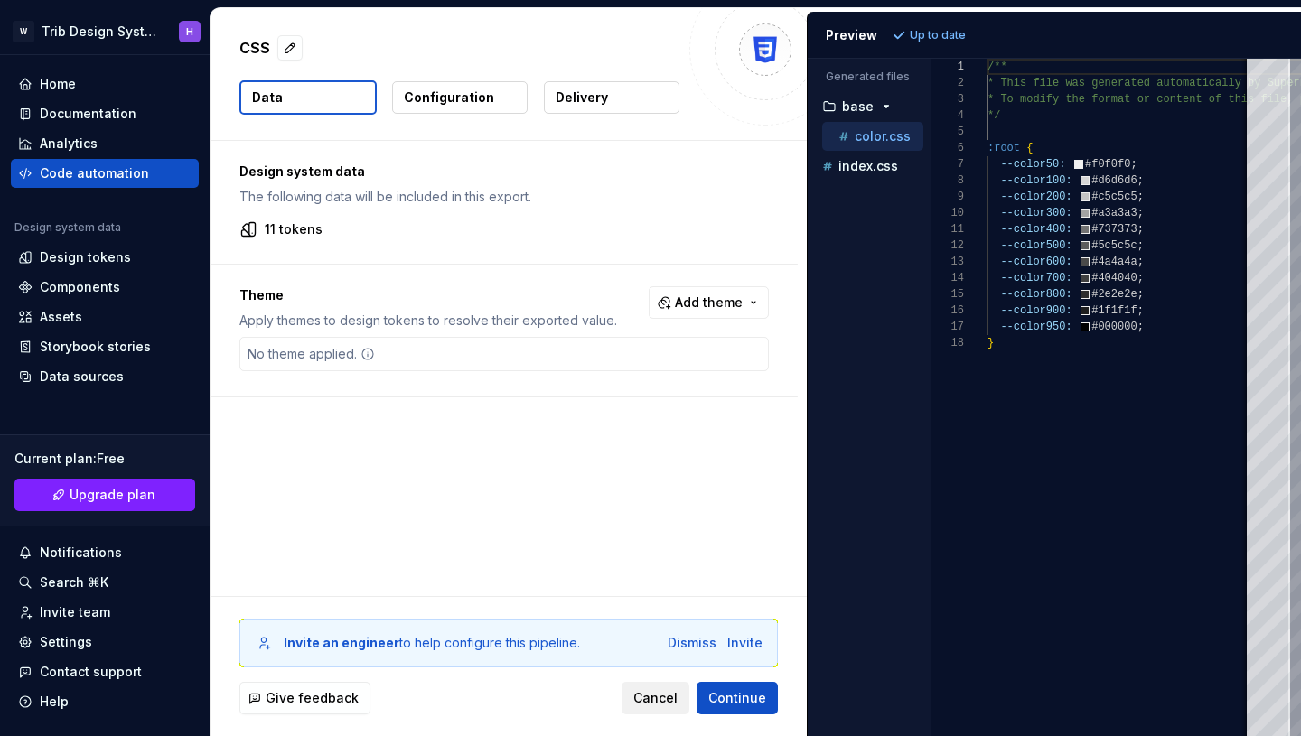
click at [655, 690] on span "Cancel" at bounding box center [655, 698] width 44 height 18
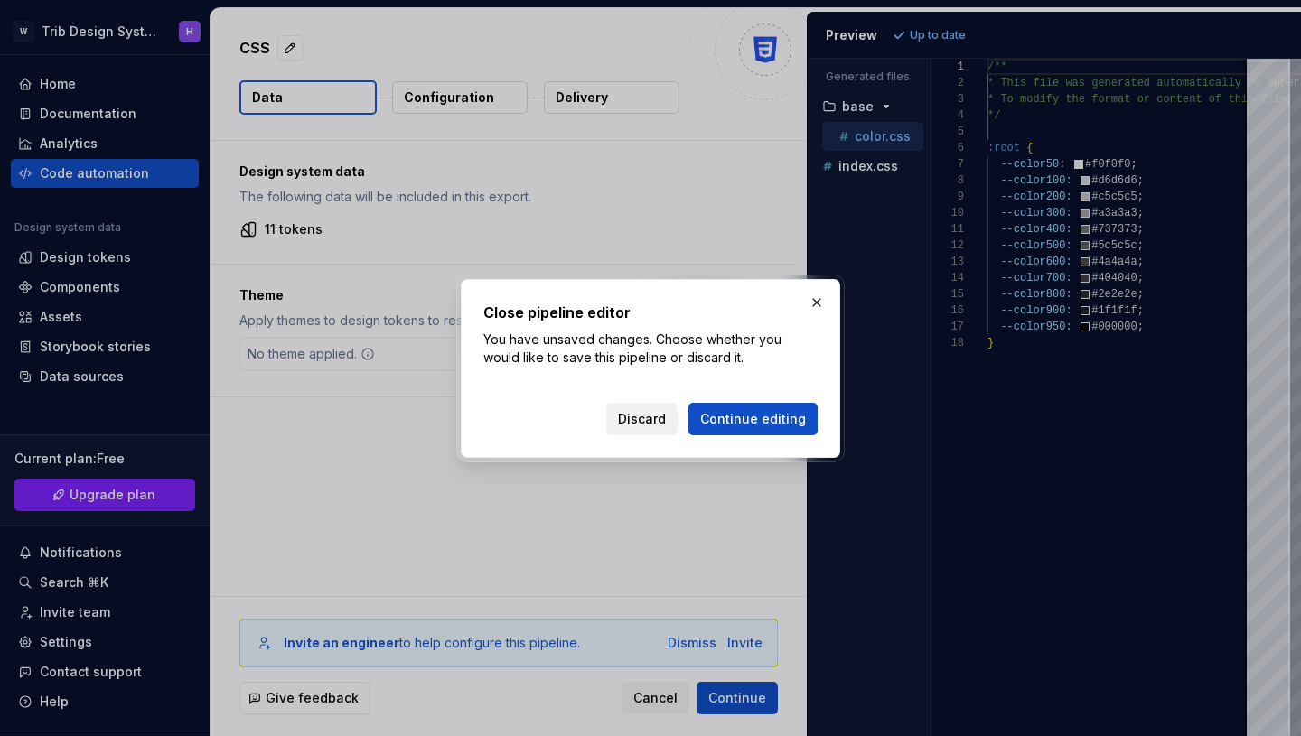
click at [632, 418] on span "Discard" at bounding box center [642, 419] width 48 height 18
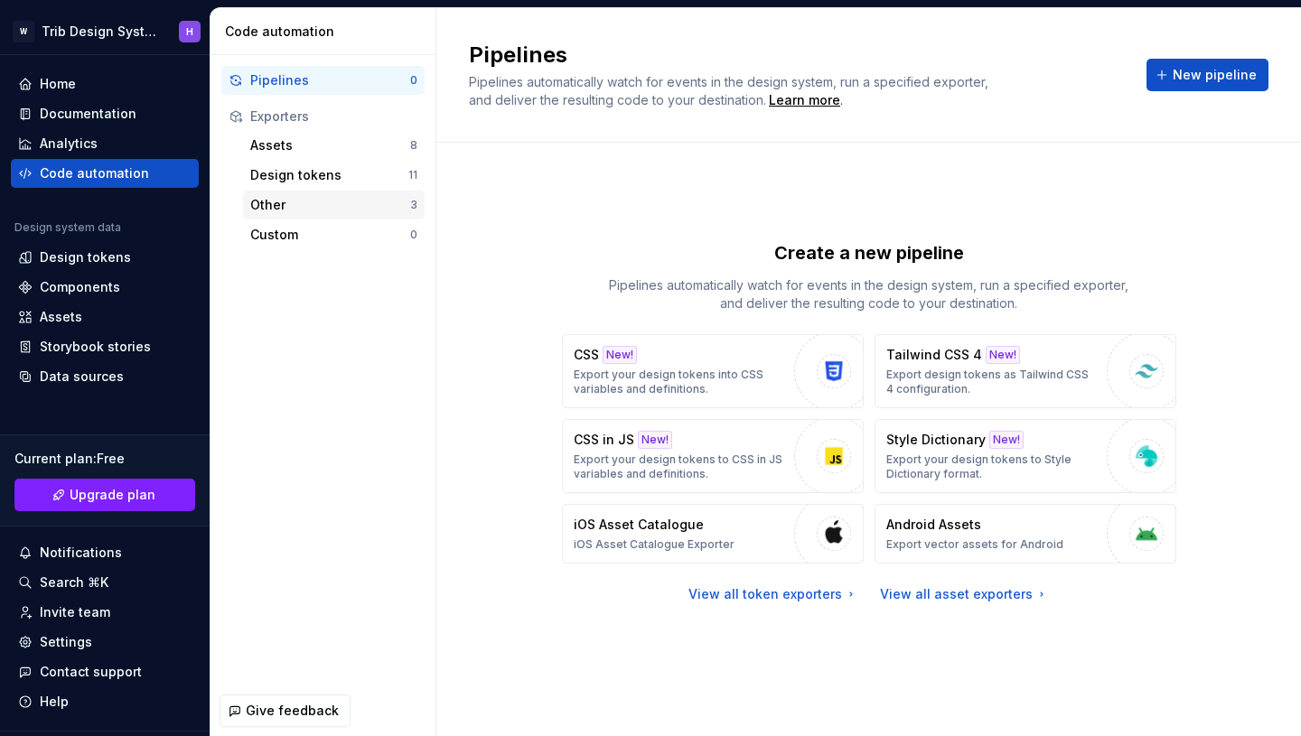
click at [374, 207] on div "Other" at bounding box center [330, 205] width 160 height 18
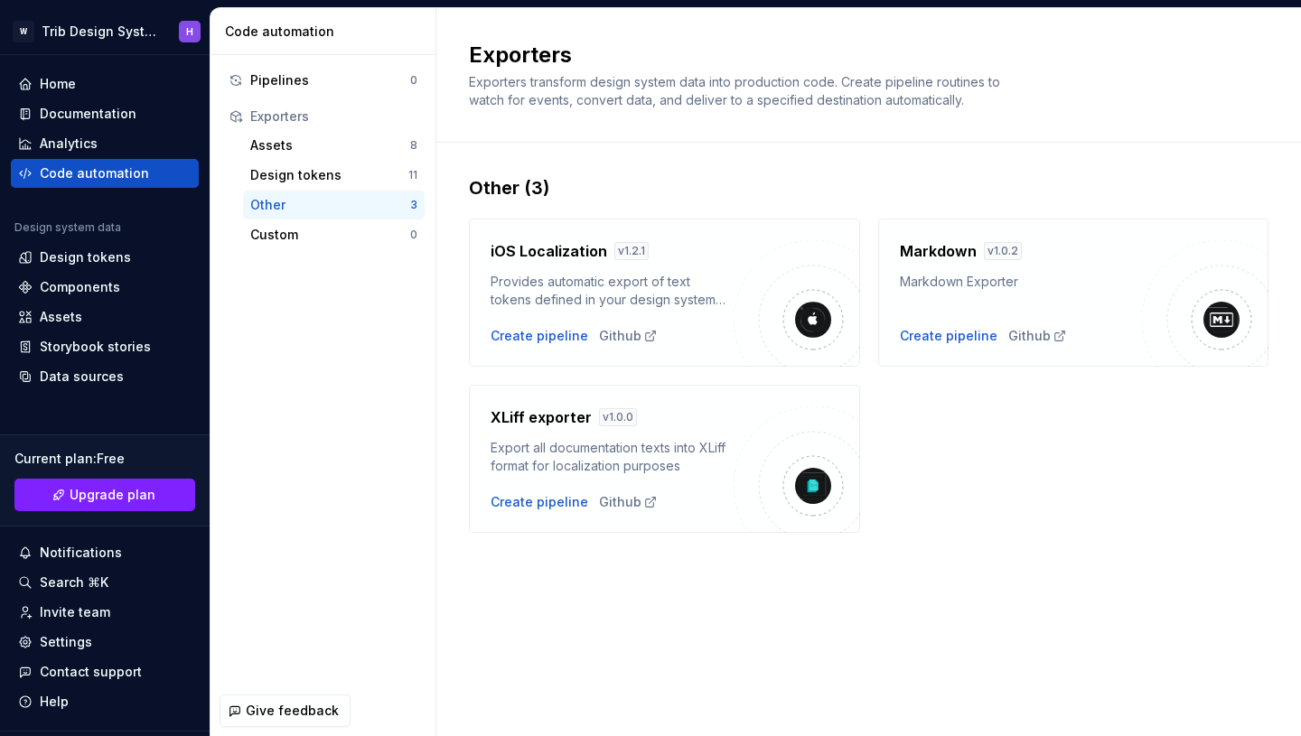
click at [311, 219] on div "Other 3" at bounding box center [334, 205] width 182 height 29
click at [74, 84] on div "Home" at bounding box center [58, 84] width 36 height 18
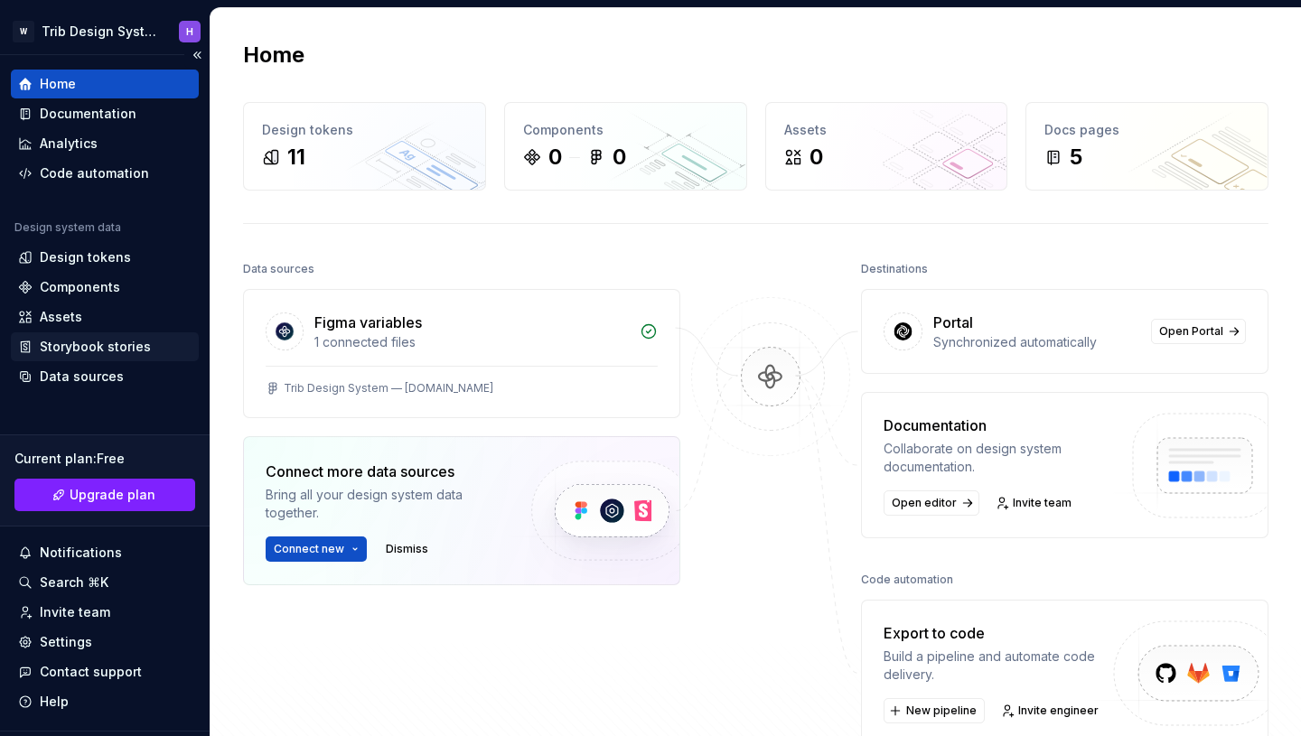
click at [122, 345] on div "Storybook stories" at bounding box center [95, 347] width 111 height 18
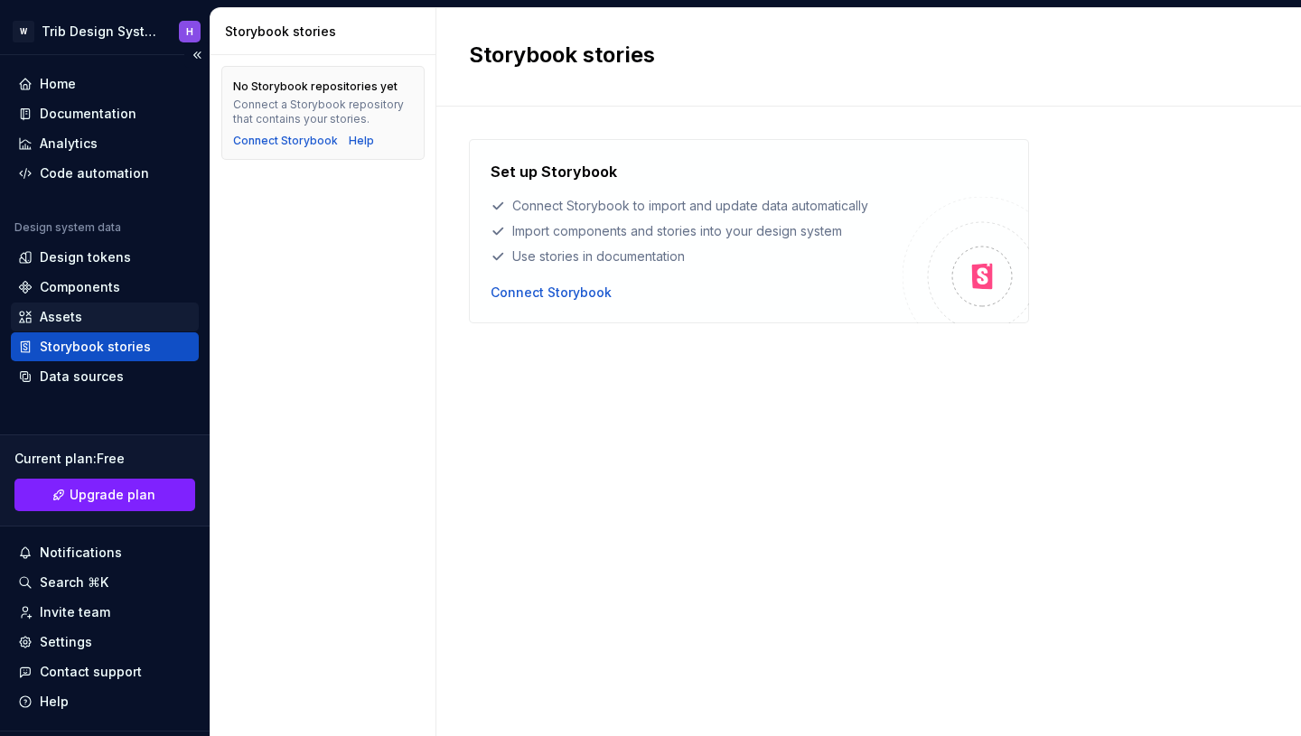
click at [110, 325] on div "Assets" at bounding box center [104, 317] width 173 height 18
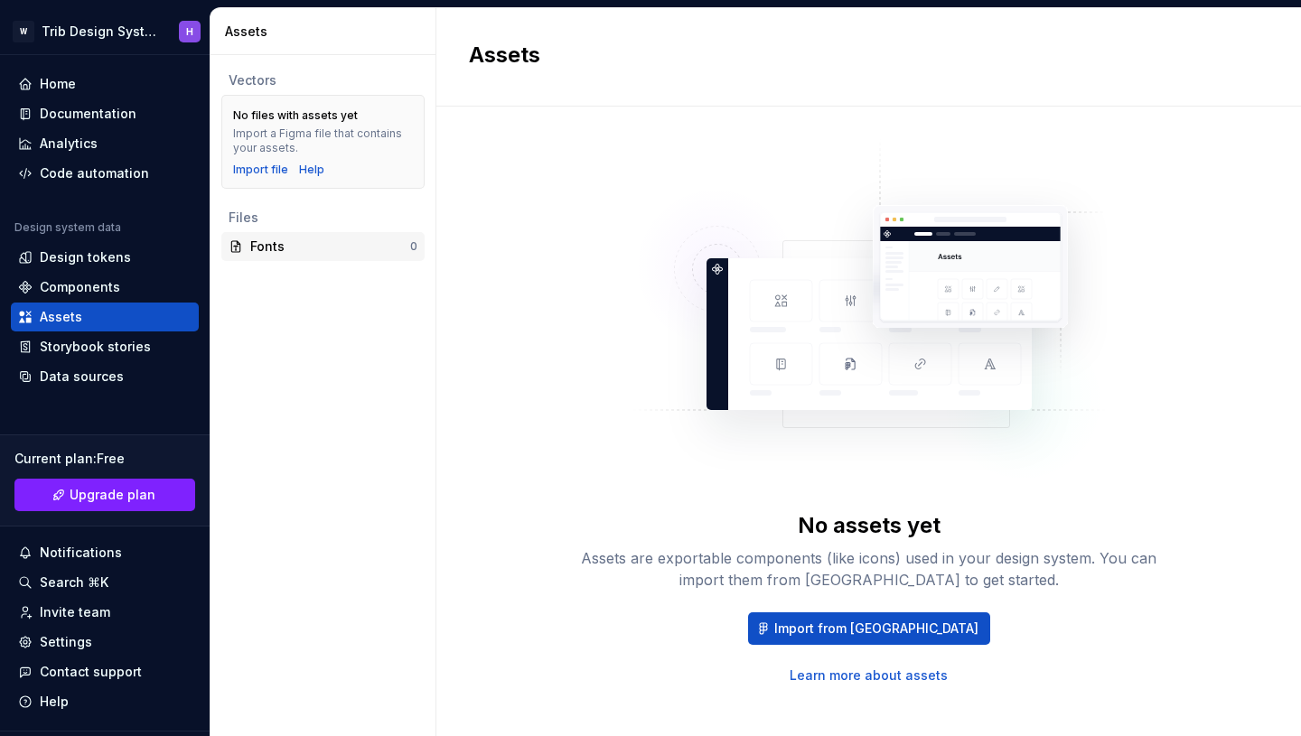
click at [267, 248] on div "Fonts" at bounding box center [330, 247] width 160 height 18
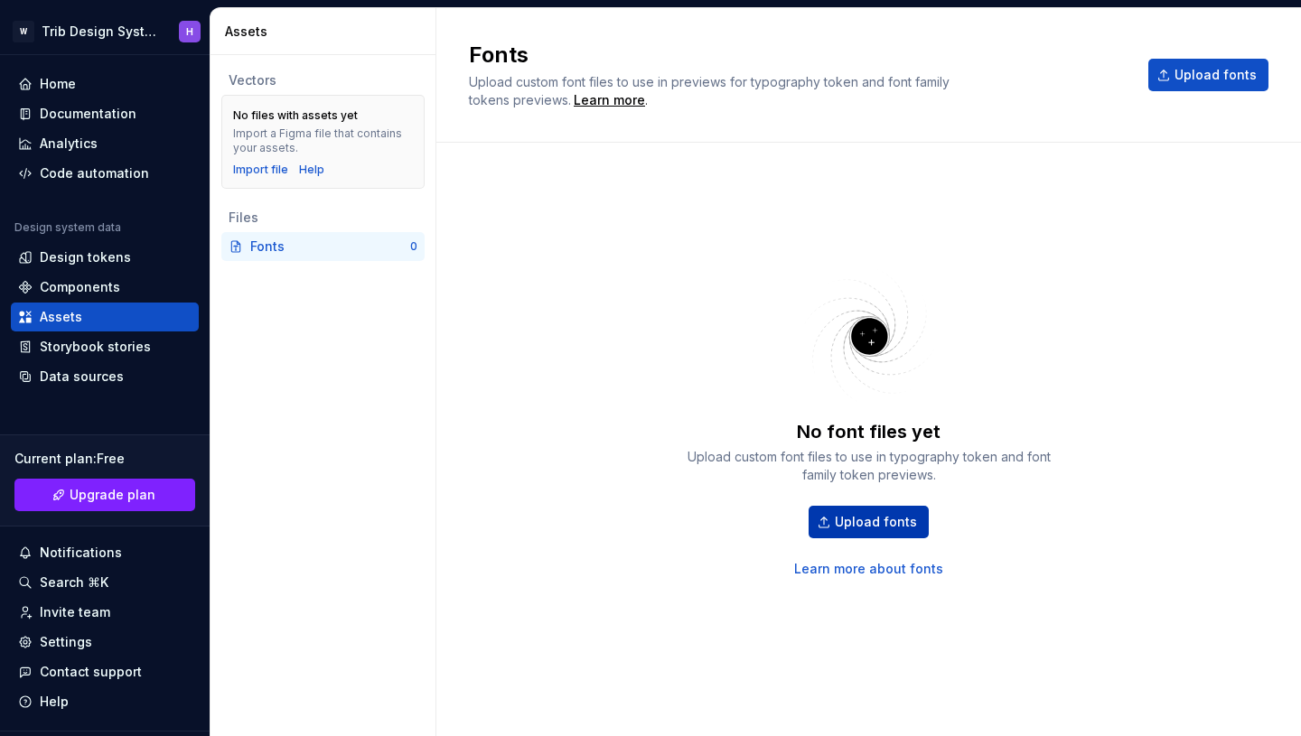
click at [824, 529] on button "Upload fonts" at bounding box center [869, 522] width 120 height 33
click at [1192, 84] on button "Upload fonts" at bounding box center [1208, 75] width 120 height 33
click at [275, 167] on div "Import file" at bounding box center [260, 170] width 55 height 14
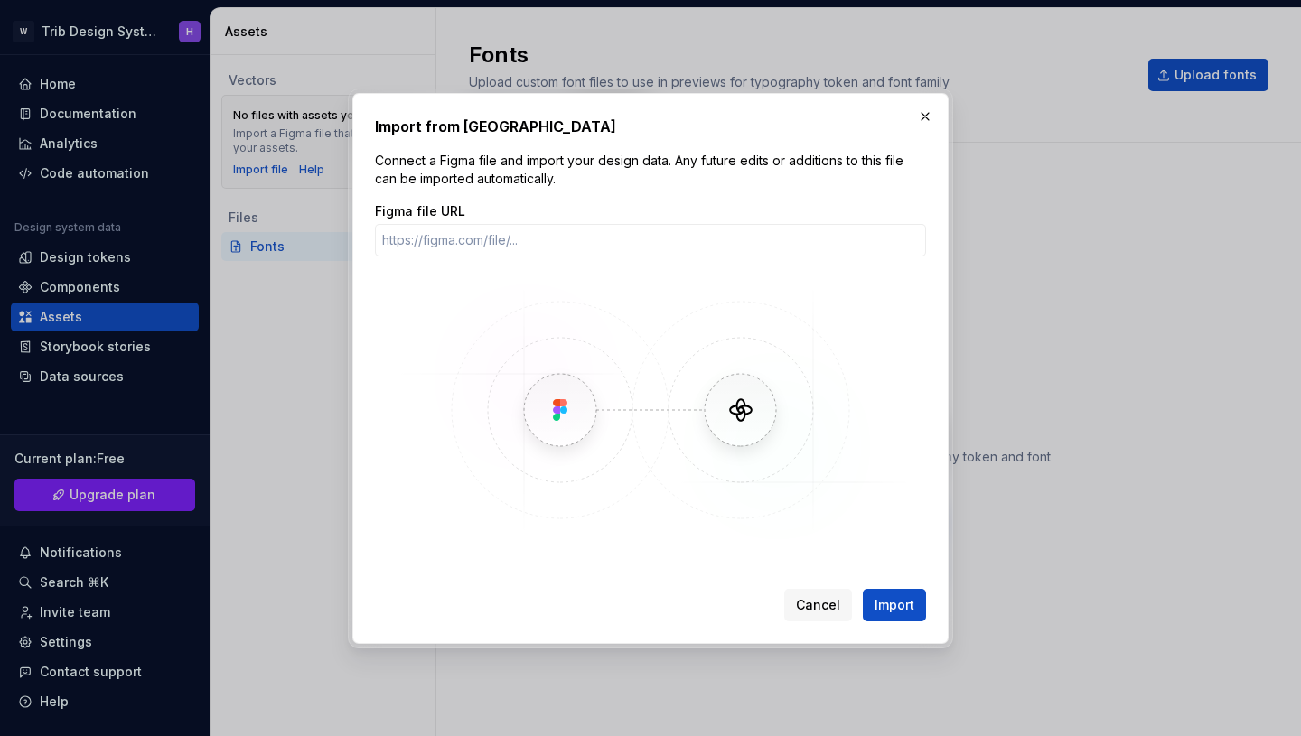
click at [908, 114] on div "Import from Figma Connect a Figma file and import your design data. Any future …" at bounding box center [650, 368] width 596 height 551
click at [923, 114] on button "button" at bounding box center [925, 116] width 25 height 25
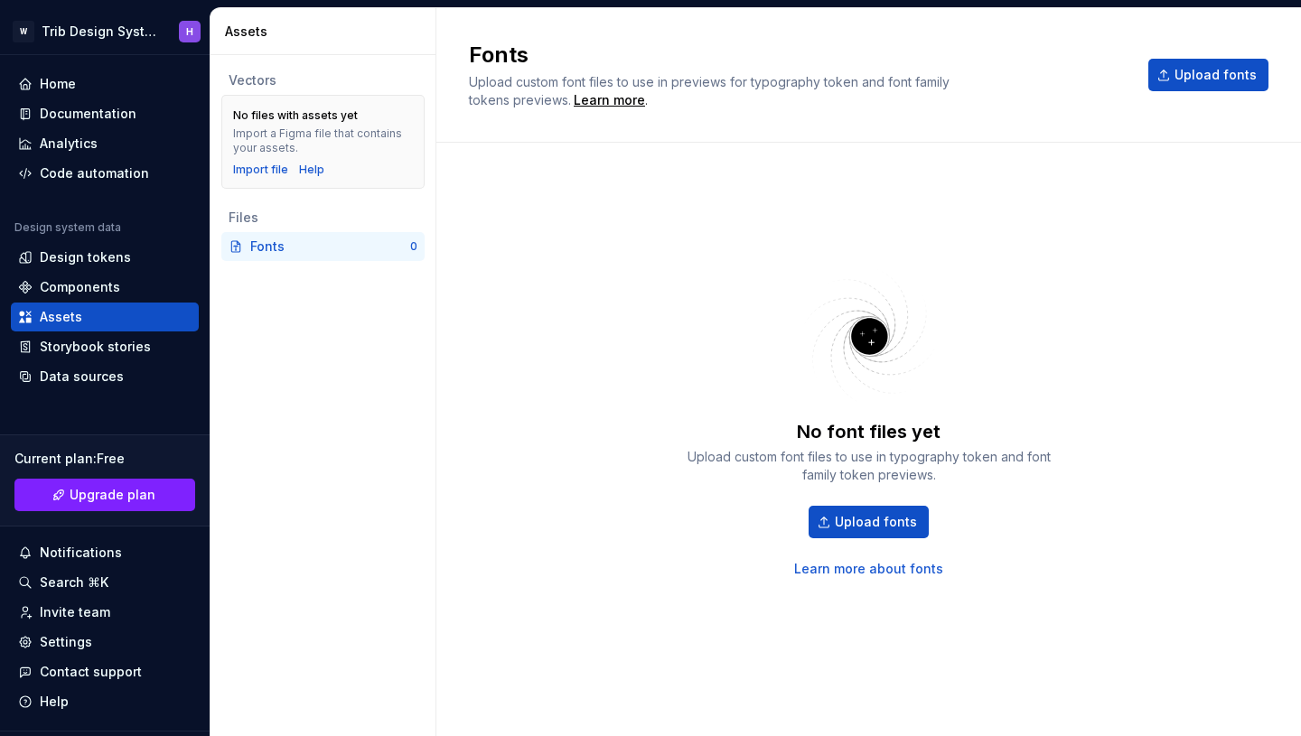
click at [872, 578] on div "No font files yet Upload custom font files to use in typography token and font …" at bounding box center [869, 421] width 800 height 492
click at [890, 561] on link "Learn more about fonts" at bounding box center [868, 569] width 149 height 18
click at [69, 287] on div "Components" at bounding box center [80, 287] width 80 height 18
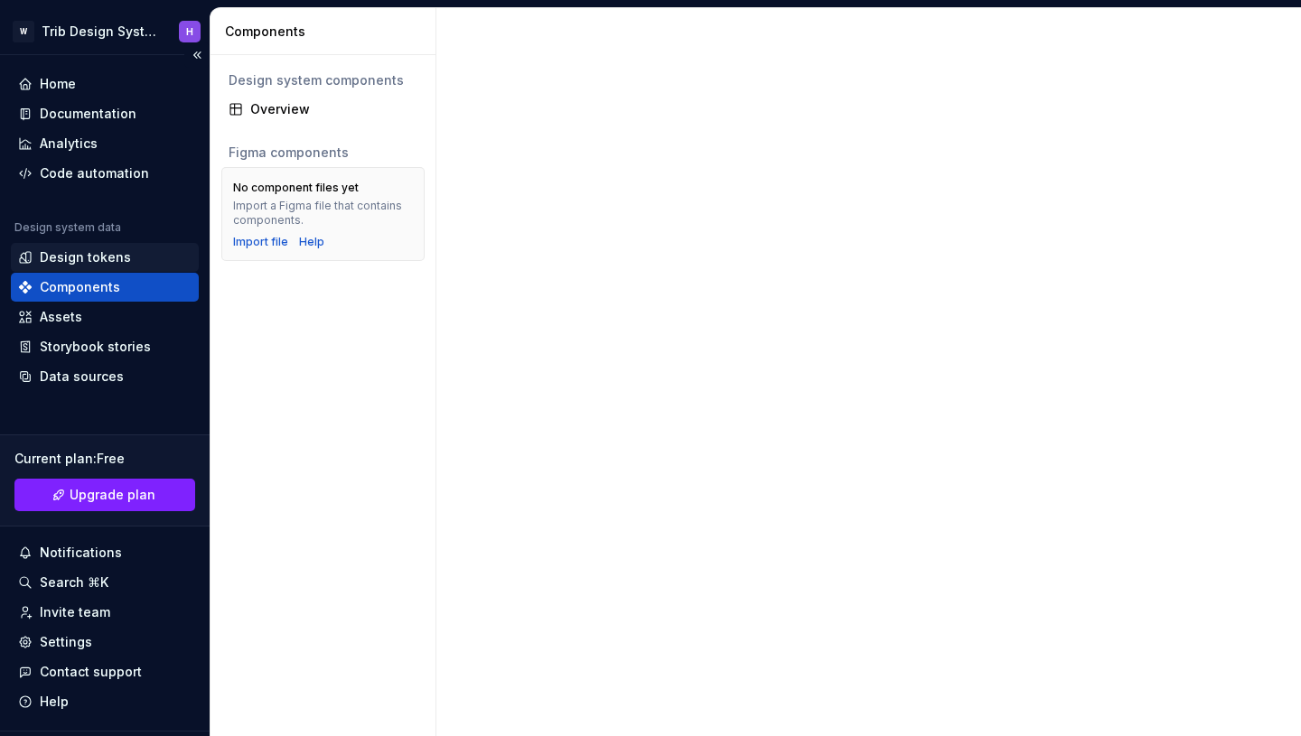
click at [95, 267] on div "Design tokens" at bounding box center [105, 257] width 188 height 29
